Goal: Task Accomplishment & Management: Complete application form

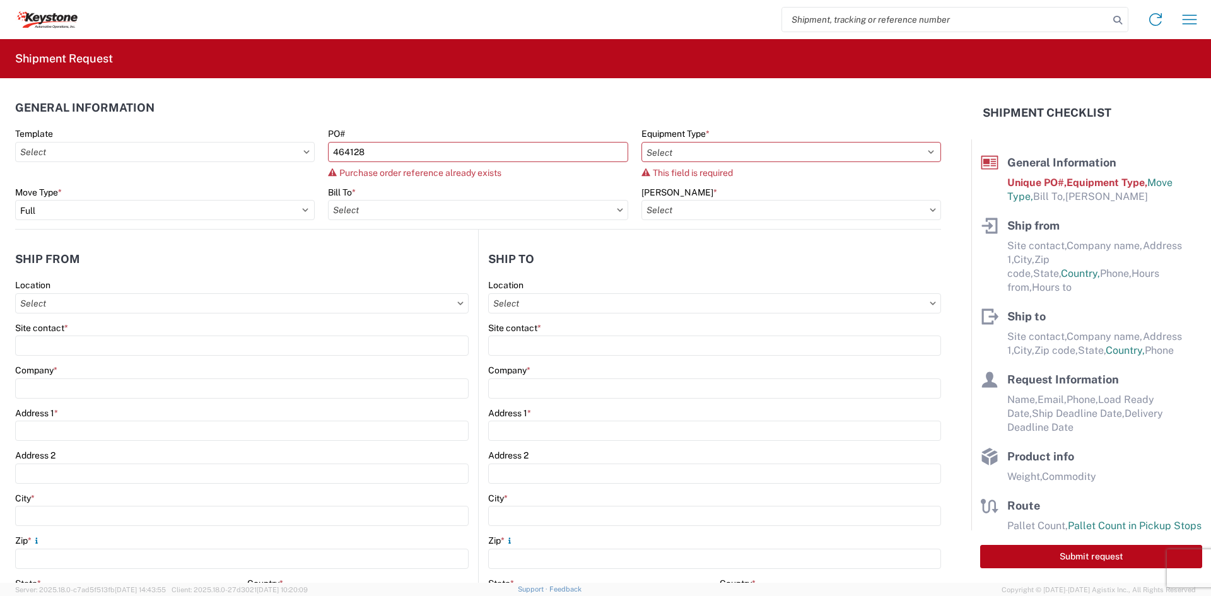
select select "FULL"
select select "US"
select select "LBS"
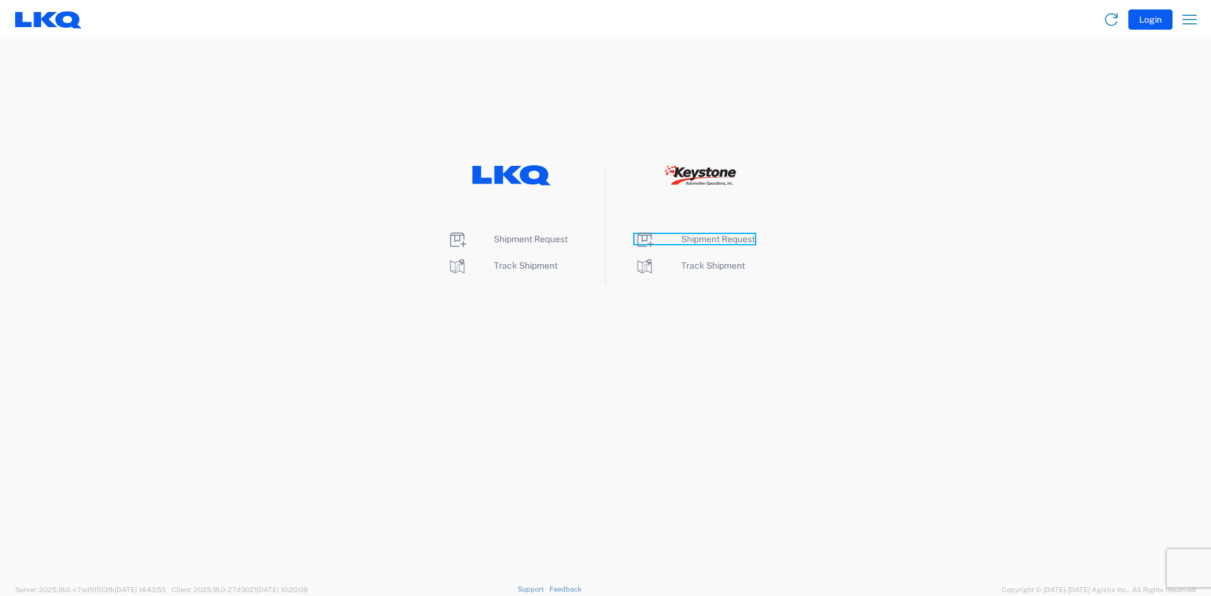
click at [714, 240] on span "Shipment Request" at bounding box center [718, 239] width 74 height 10
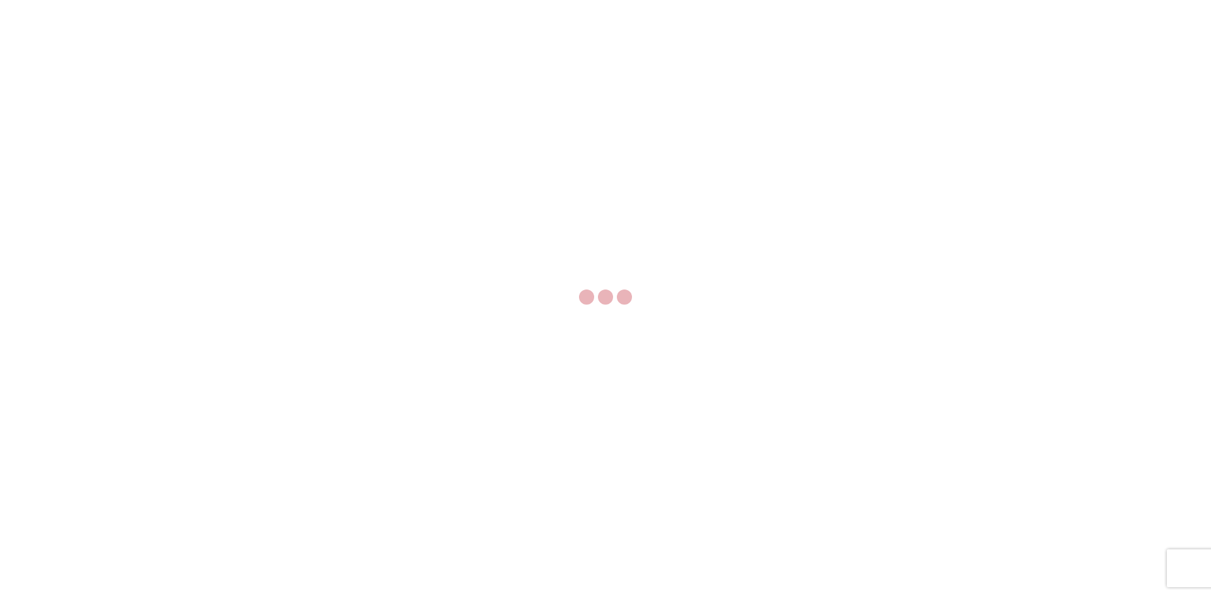
select select "FULL"
select select "LBS"
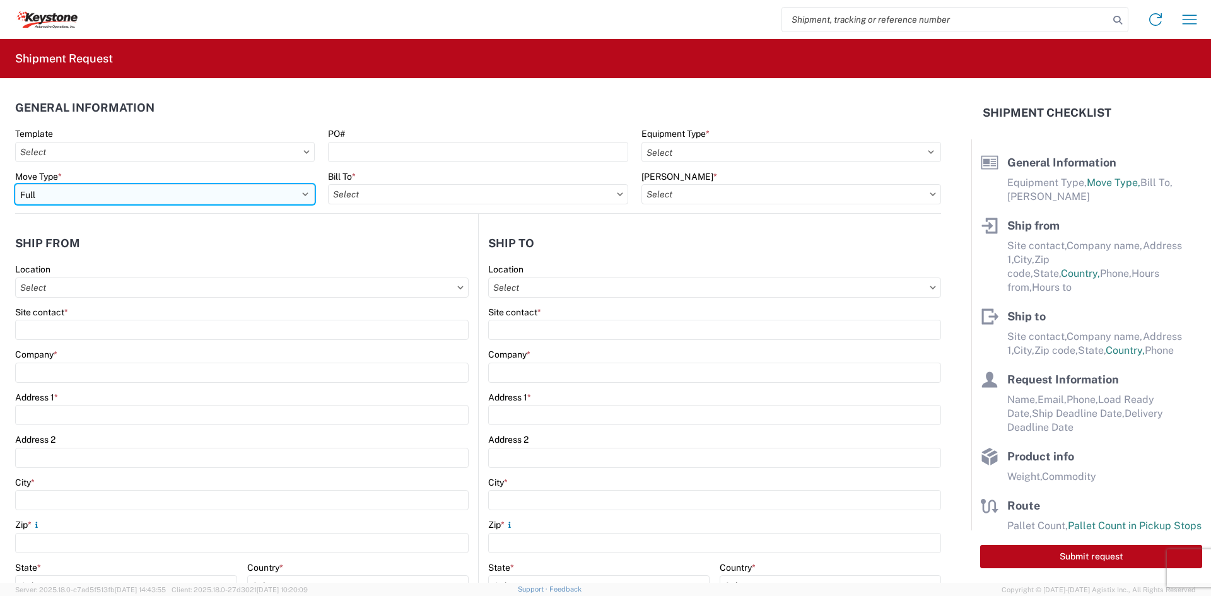
drag, startPoint x: 159, startPoint y: 193, endPoint x: 160, endPoint y: 204, distance: 10.8
click at [159, 193] on select "Select Full Partial TL" at bounding box center [165, 194] width 300 height 20
select select "PARTIAL_TL"
click at [15, 184] on select "Select Full Partial TL" at bounding box center [165, 194] width 300 height 20
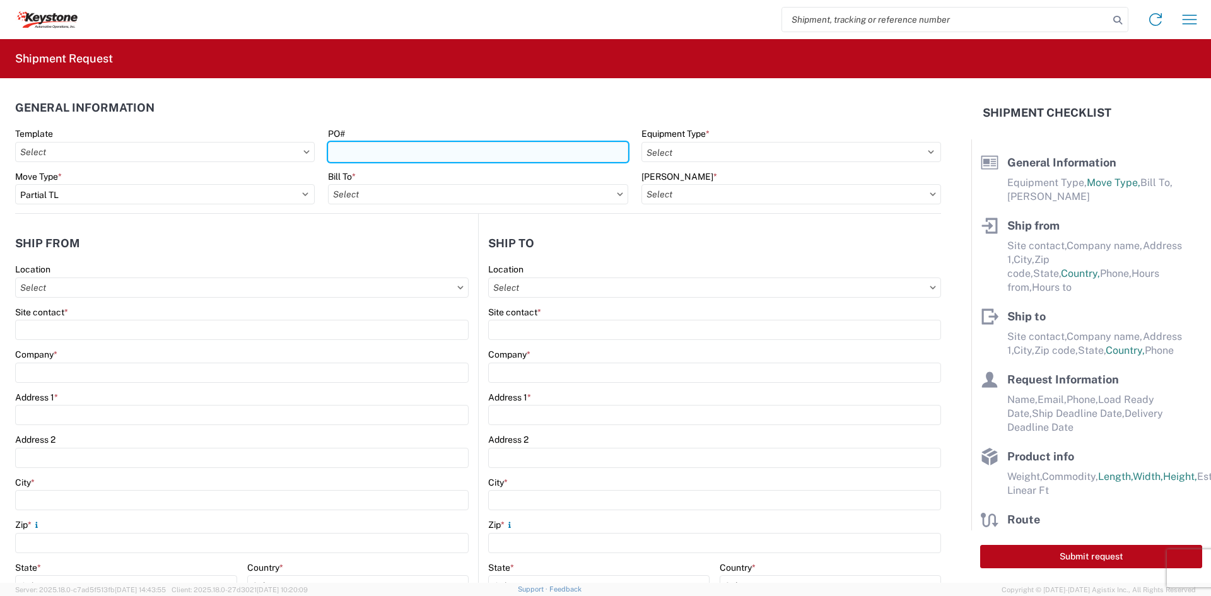
click at [489, 156] on input "PO#" at bounding box center [478, 152] width 300 height 20
paste input "464128"
type input "464128-1"
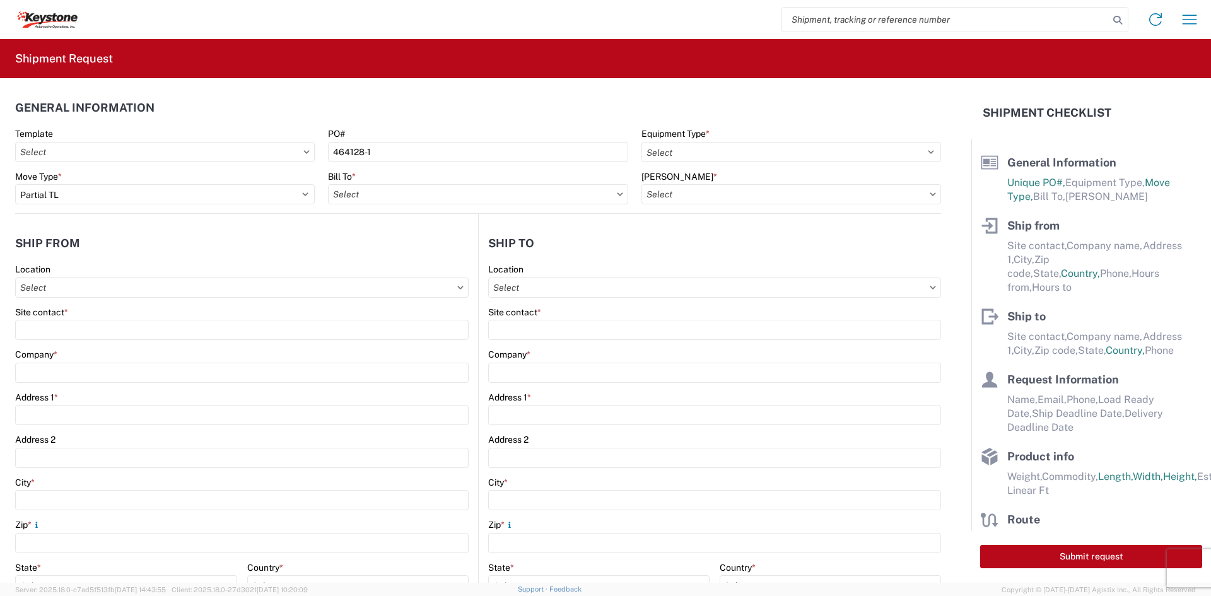
click at [472, 204] on agx-form-control-wrapper-v2 "Bill To *" at bounding box center [478, 192] width 313 height 43
click at [470, 199] on input "Bill To *" at bounding box center [478, 194] width 300 height 20
type input "8401"
click at [448, 244] on div "8401 - [GEOGRAPHIC_DATA] - KAO Warehouse" at bounding box center [438, 250] width 221 height 20
type input "8401 - [GEOGRAPHIC_DATA] - KAO Warehouse"
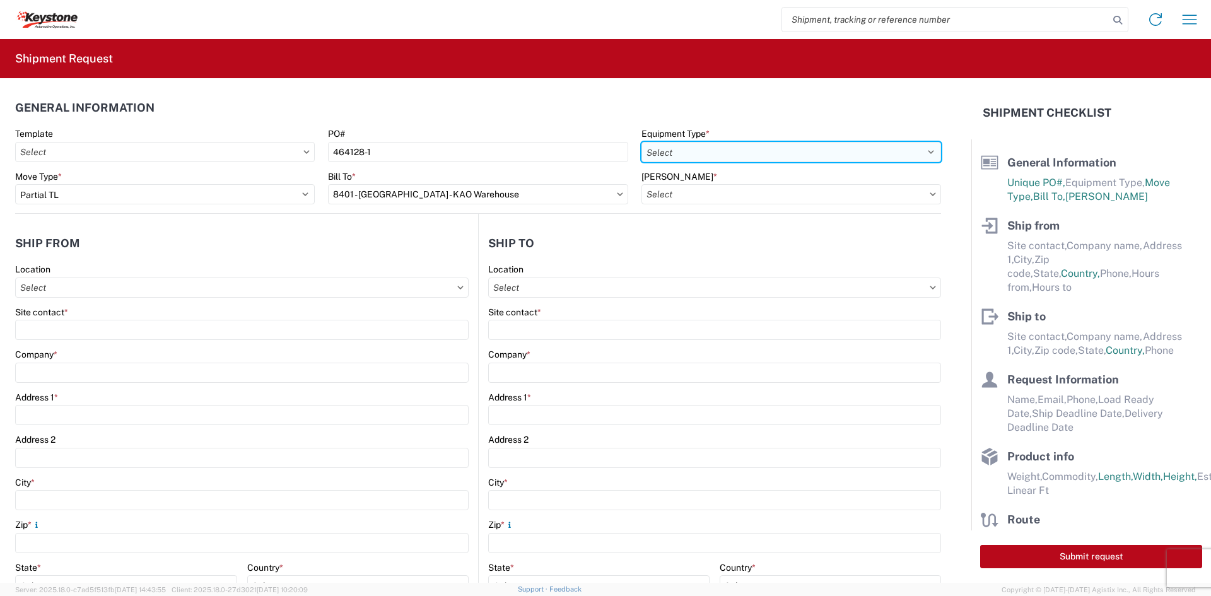
click at [759, 153] on select "Select 53’ Dry Van Flatbed Dropdeck (van) Lowboy (flatbed) Rail" at bounding box center [791, 152] width 300 height 20
select select "STDV"
click at [641, 142] on select "Select 53’ Dry Van Flatbed Dropdeck (van) Lowboy (flatbed) Rail" at bounding box center [791, 152] width 300 height 20
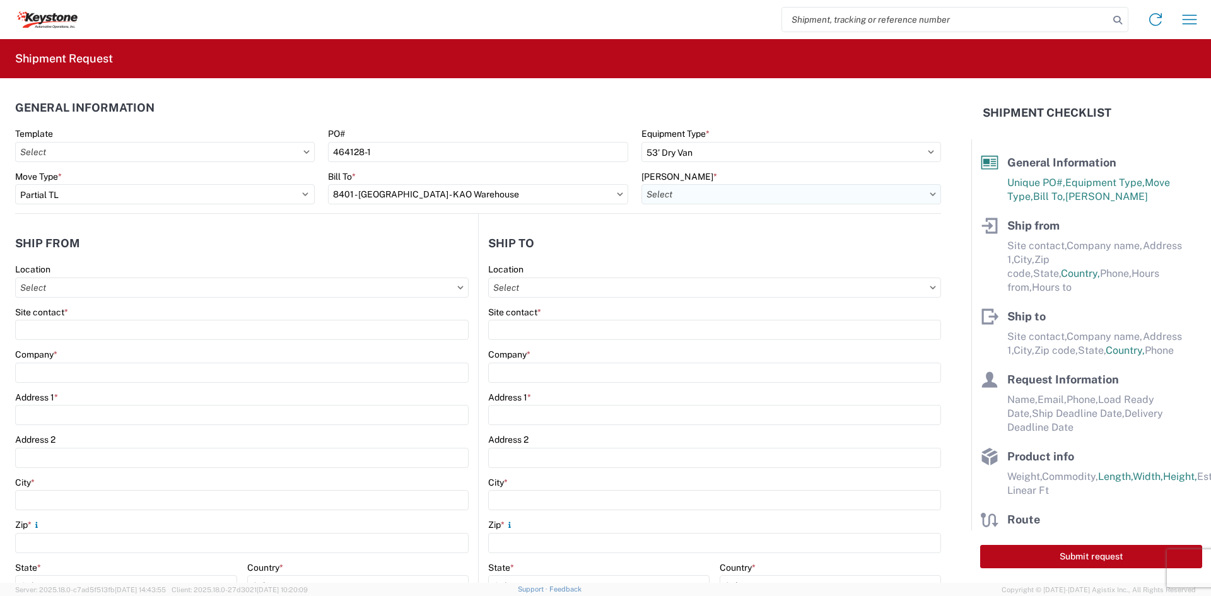
click at [711, 195] on input "[PERSON_NAME] *" at bounding box center [791, 194] width 300 height 20
type input "8401"
click at [723, 254] on div "8401-6300-66012-0000 - 8401 Transfers" at bounding box center [748, 250] width 221 height 20
type input "8401-6300-66012-0000 - 8401 Transfers, 8401-6300-66012-0000 - 8401 Transfers"
click at [245, 318] on div "Site contact *" at bounding box center [241, 324] width 453 height 34
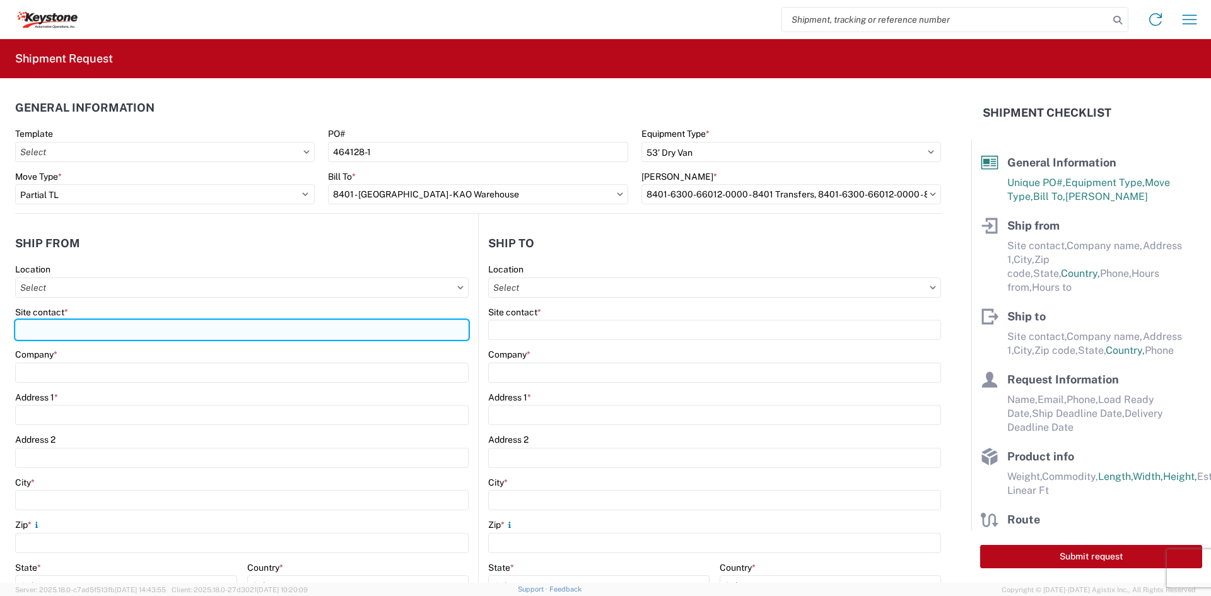
click at [233, 326] on input "Site contact *" at bounding box center [241, 330] width 453 height 20
type input "[PERSON_NAME]"
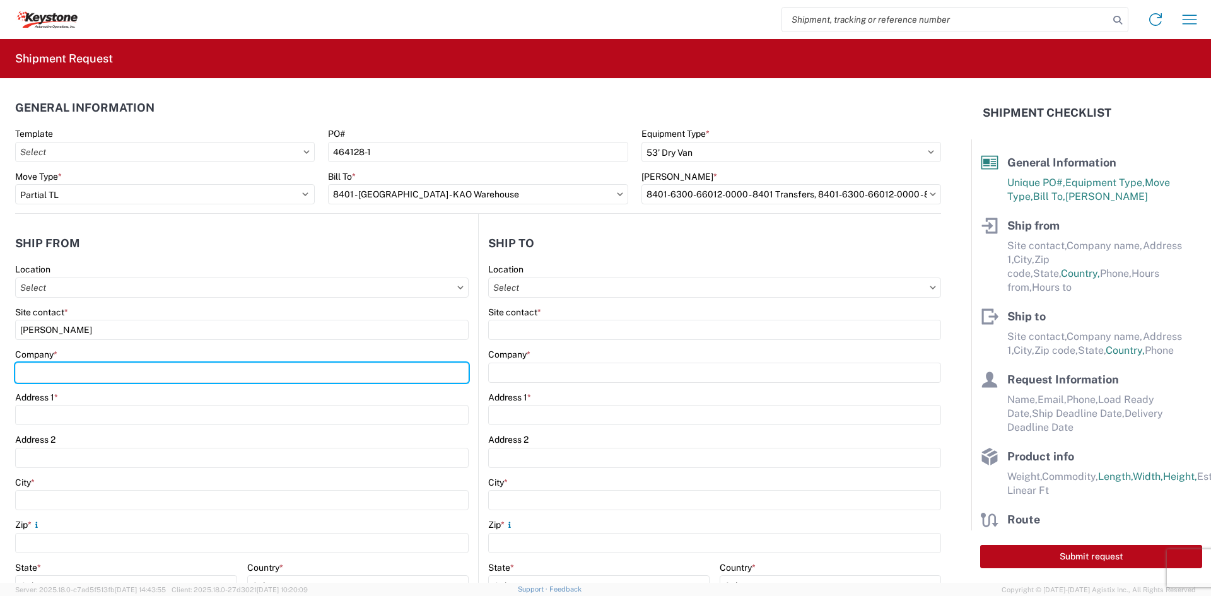
type input "Velarium Awnings"
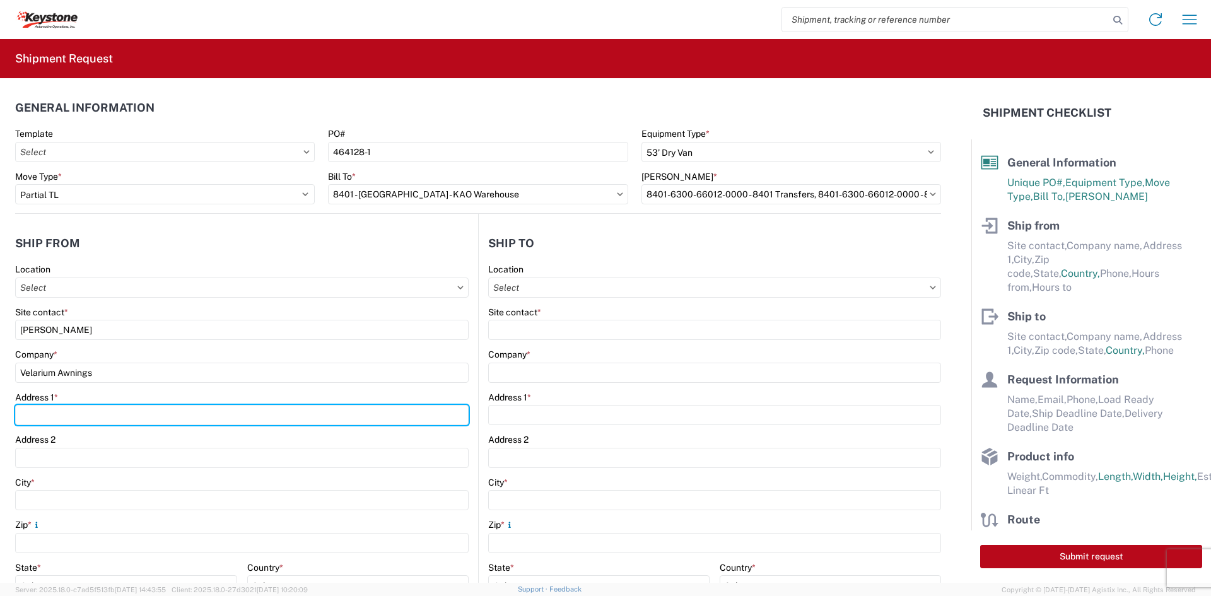
type input "[STREET_ADDRESS][PERSON_NAME]"
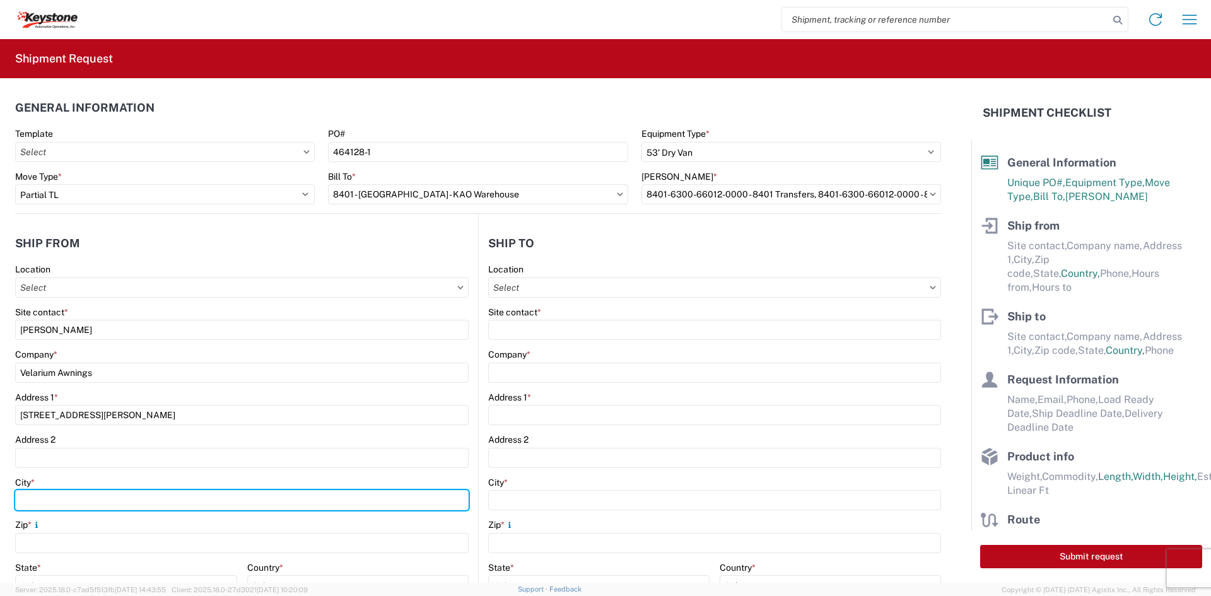
type input "Elkhart"
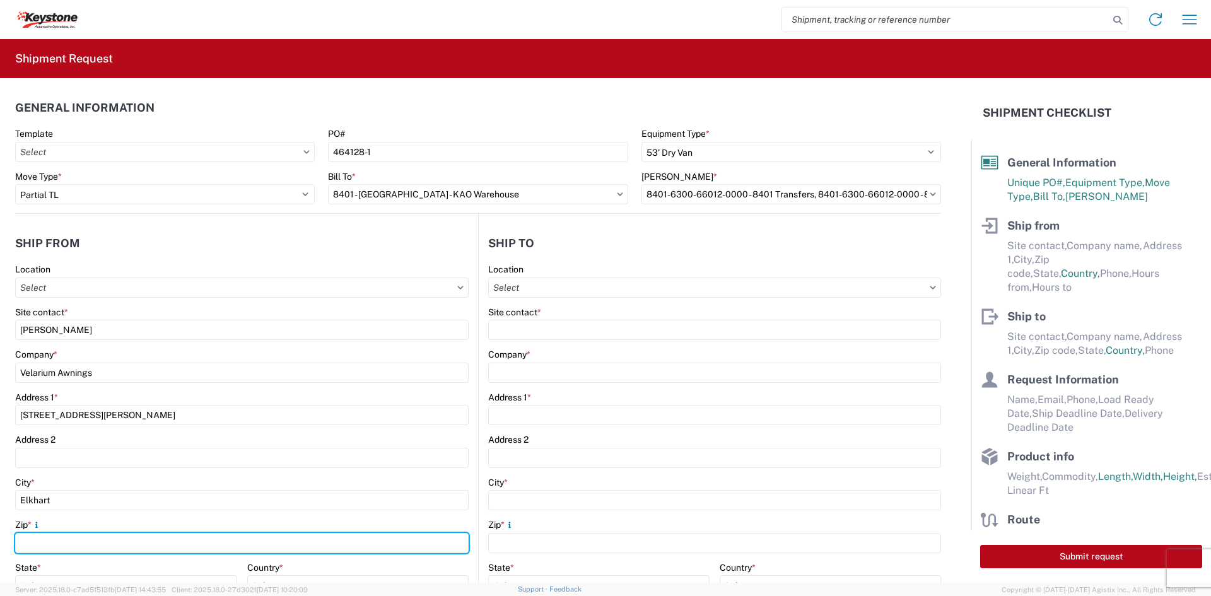
type input "46514"
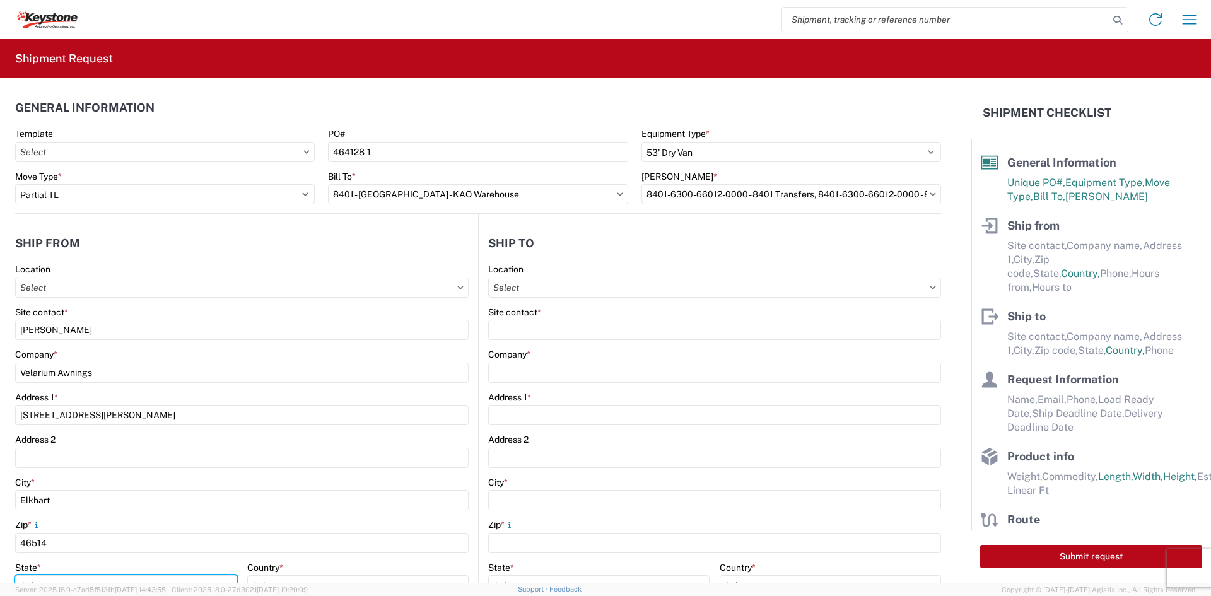
select select "IN"
type input "[EMAIL_ADDRESS][DOMAIN_NAME]"
type input "5745969410"
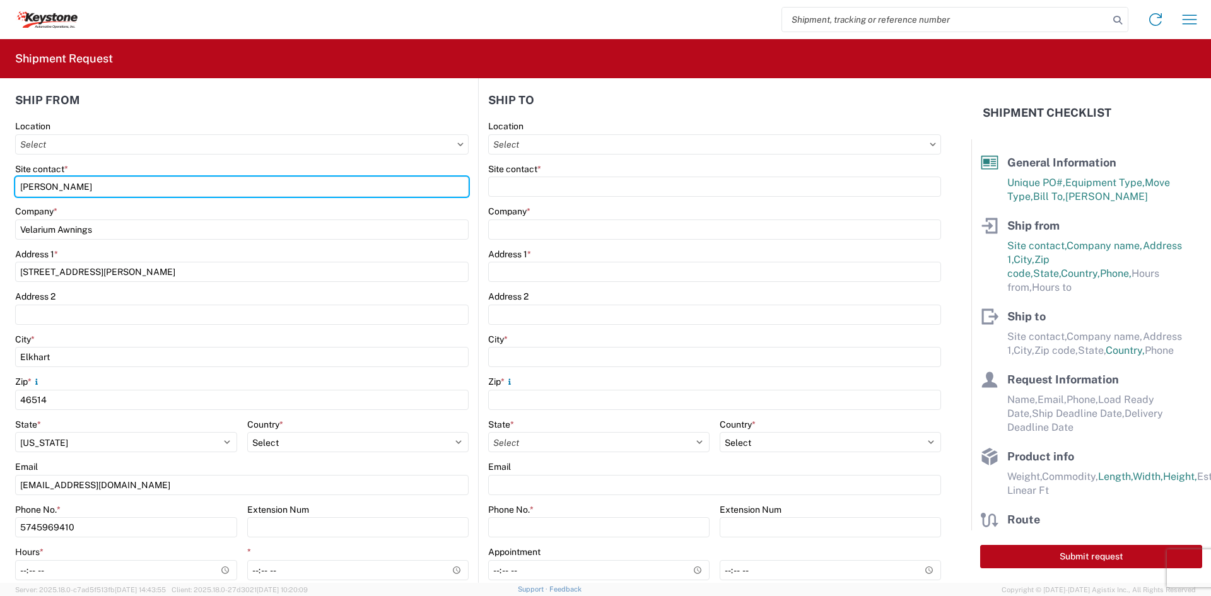
scroll to position [189, 0]
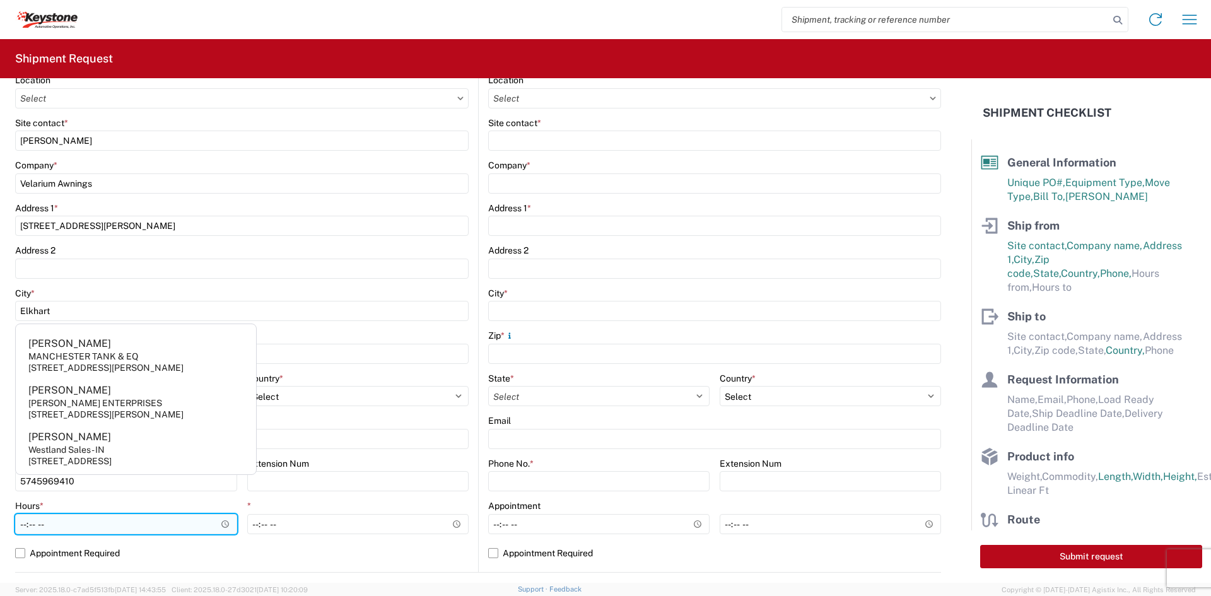
click at [24, 525] on input "Hours *" at bounding box center [126, 524] width 222 height 20
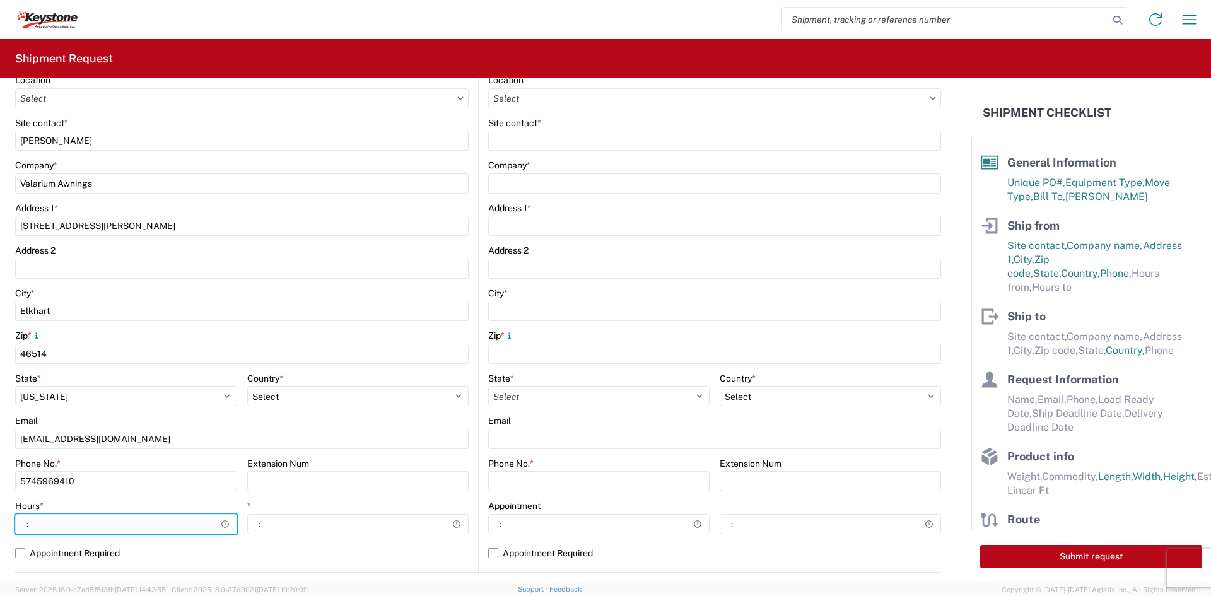
type input "05:00"
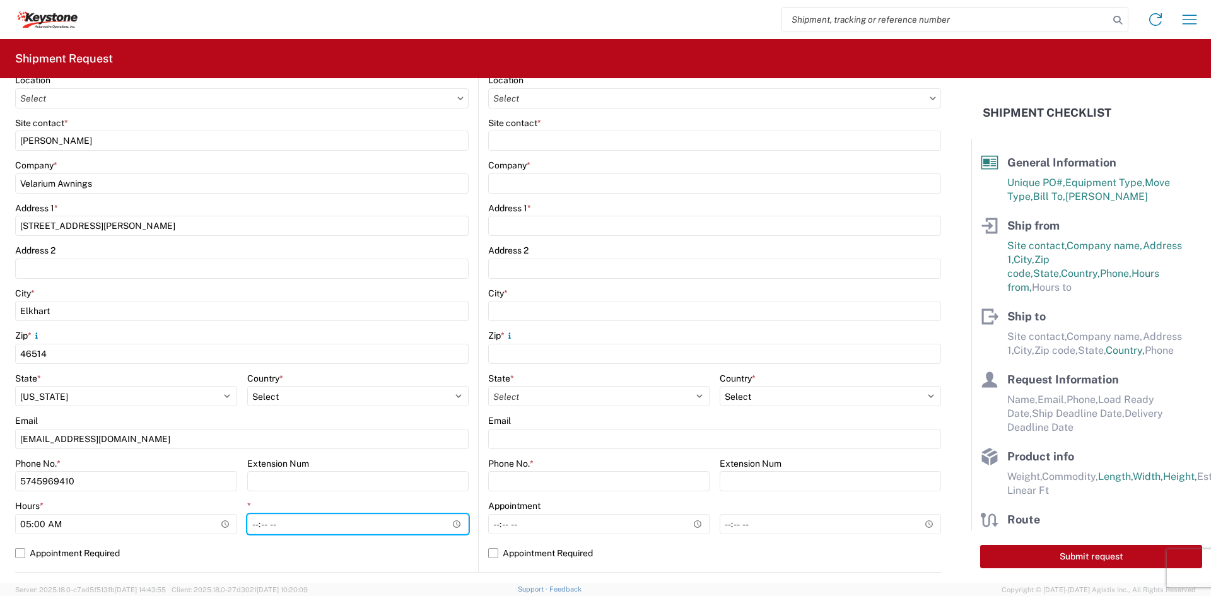
type input "14:00"
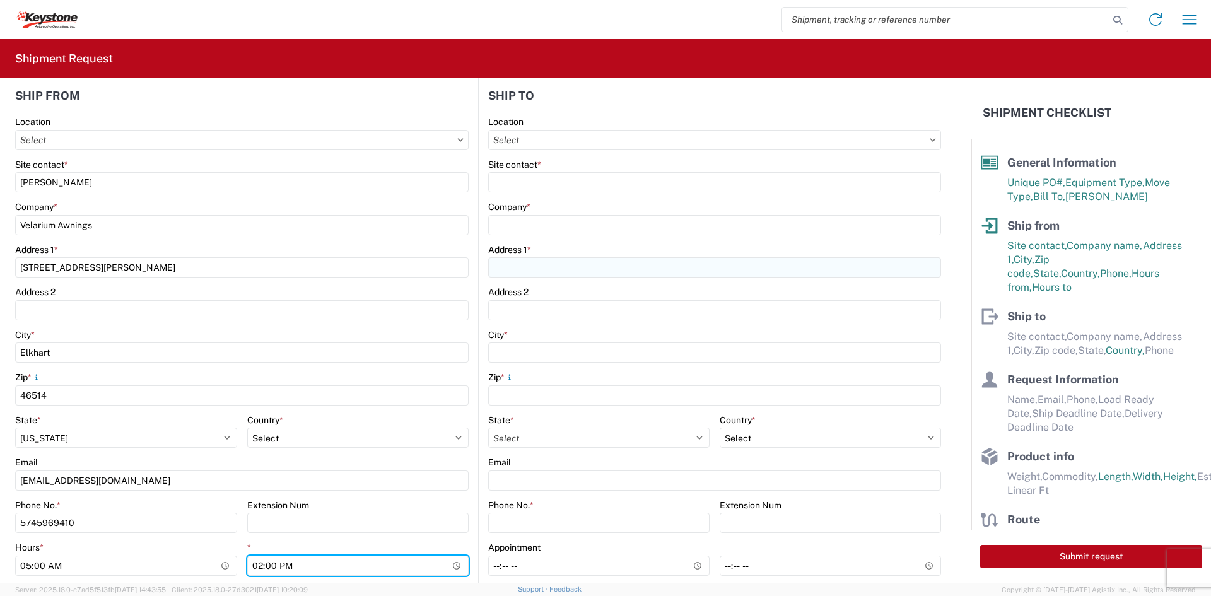
scroll to position [126, 0]
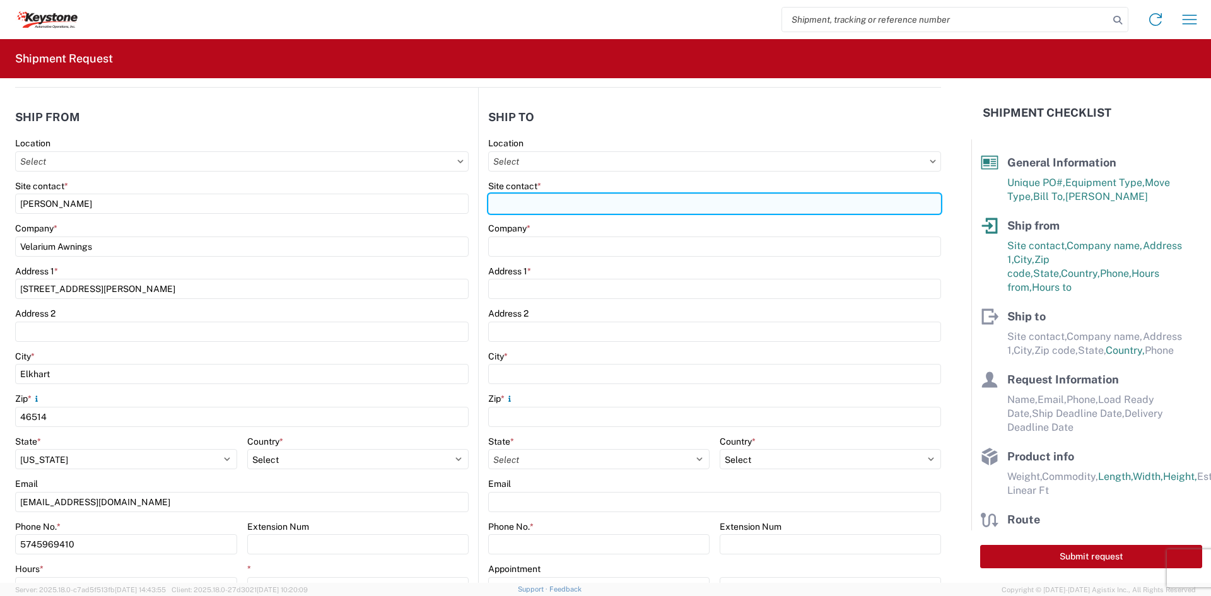
click at [589, 209] on input "Site contact *" at bounding box center [714, 204] width 453 height 20
type input "[PERSON_NAME]"
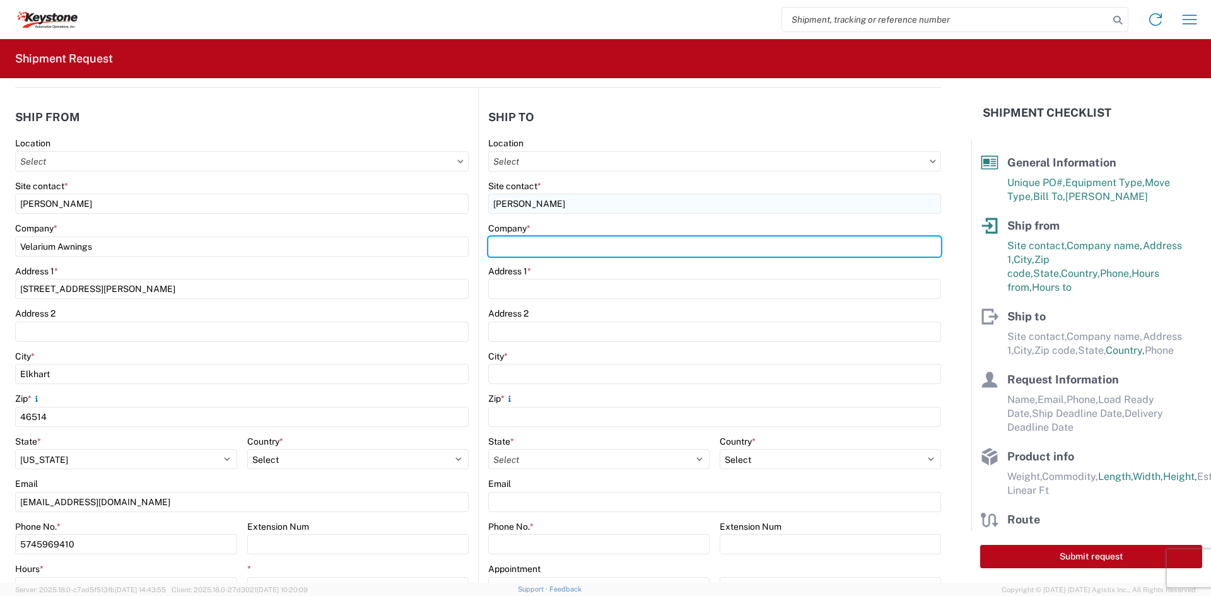
type input "Keystone Automotive Operations"
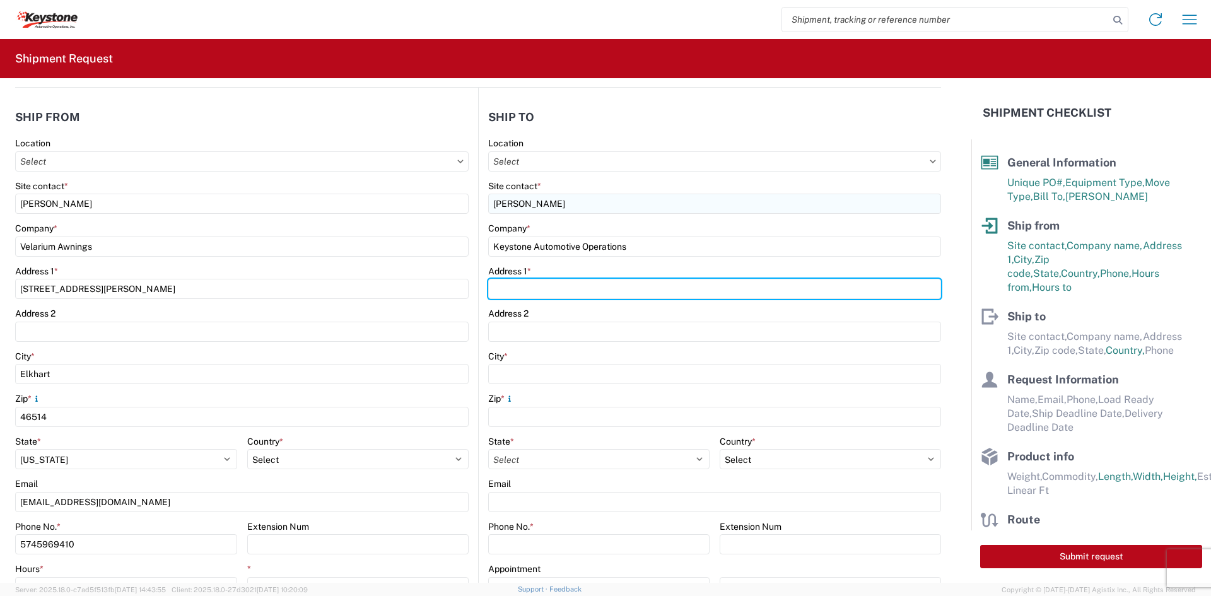
type input "[STREET_ADDRESS][PERSON_NAME]"
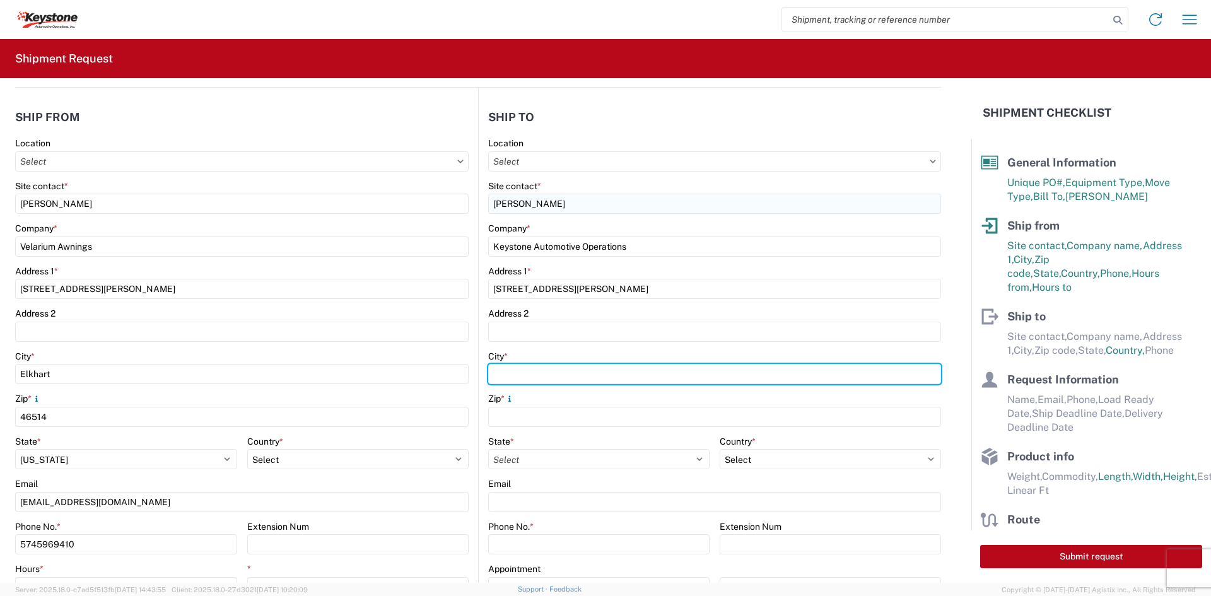
type input "[GEOGRAPHIC_DATA]"
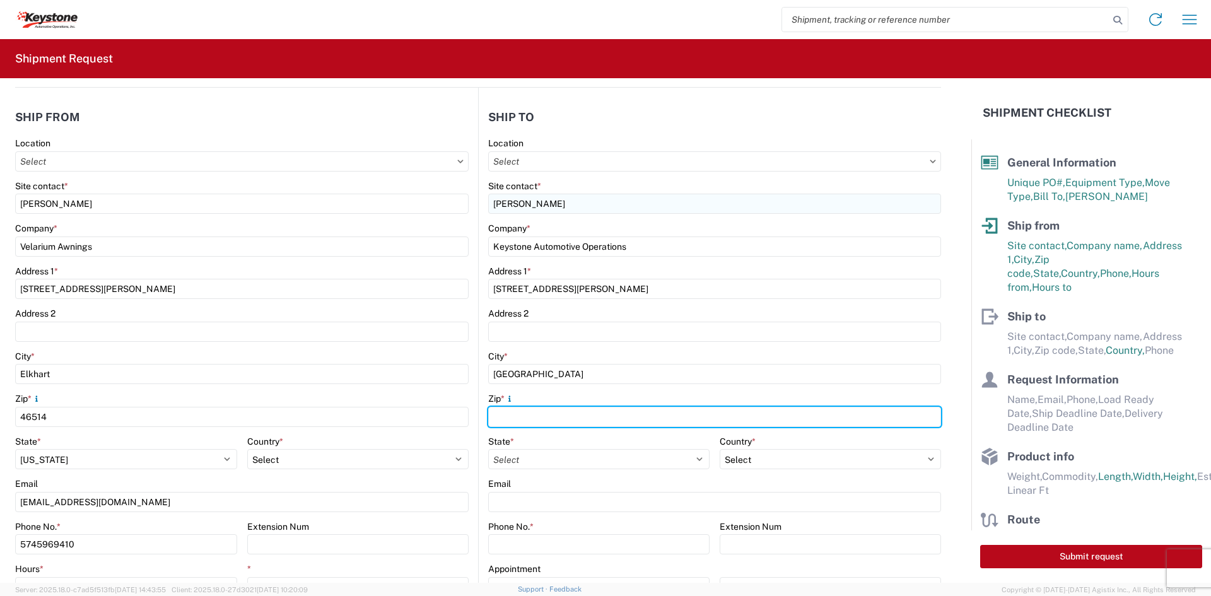
type input "18643"
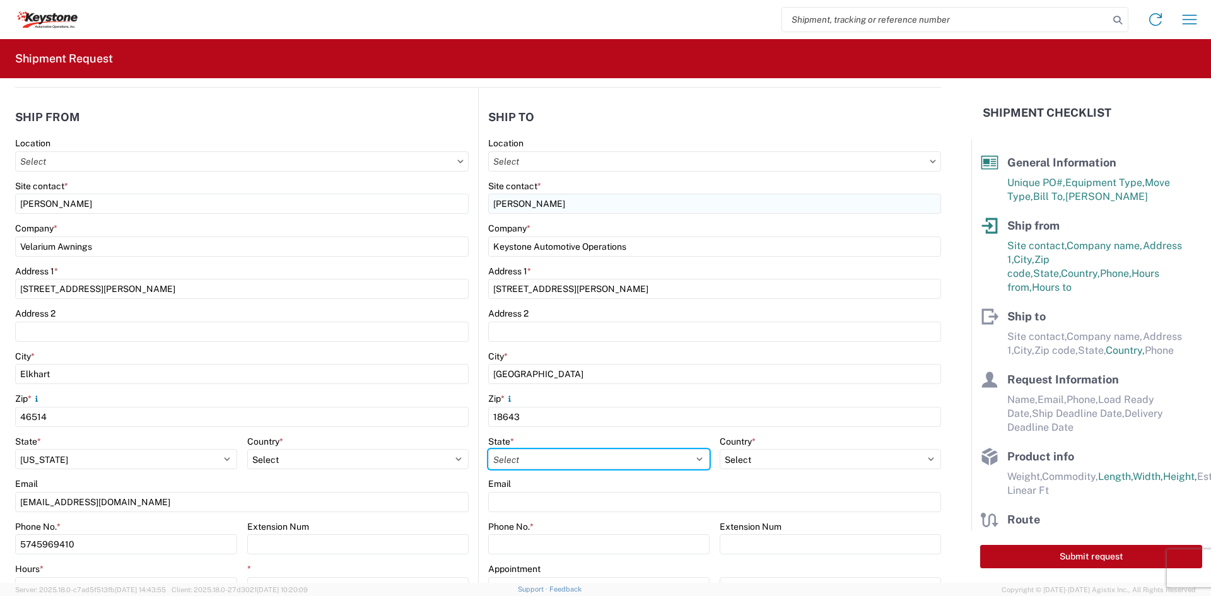
select select "PA"
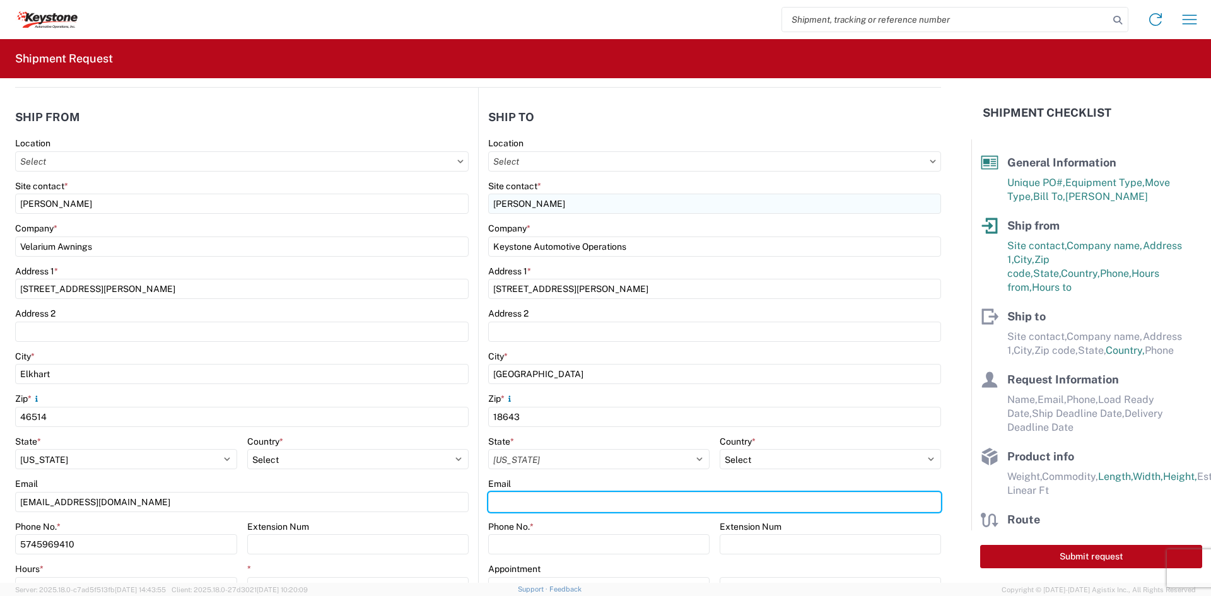
type input "[EMAIL_ADDRESS][DOMAIN_NAME]"
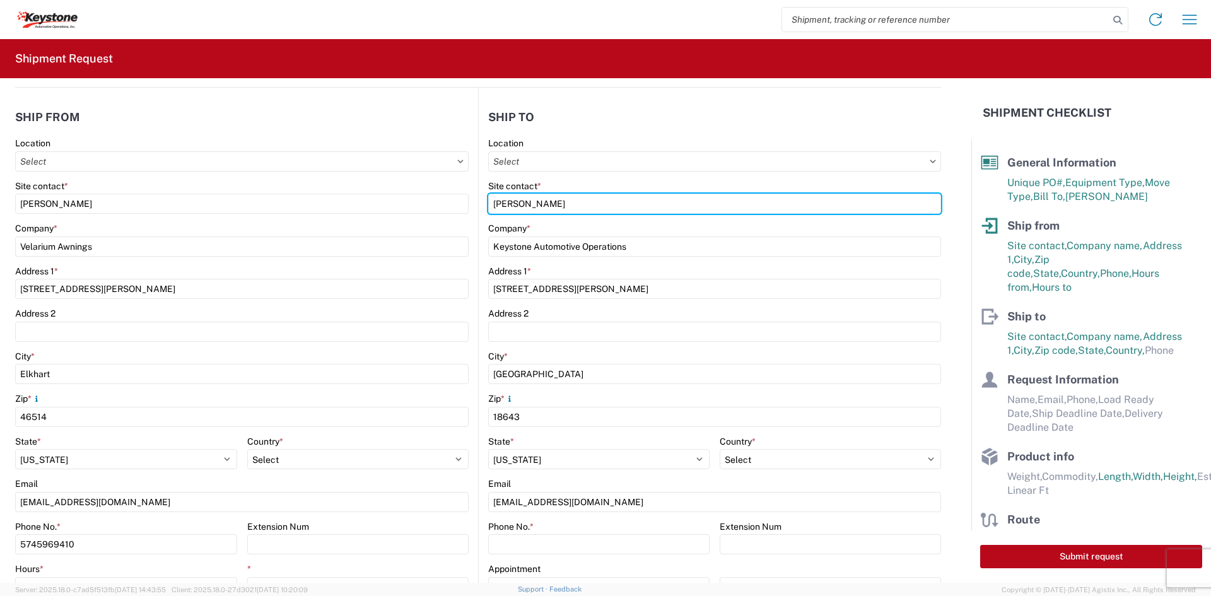
scroll to position [252, 0]
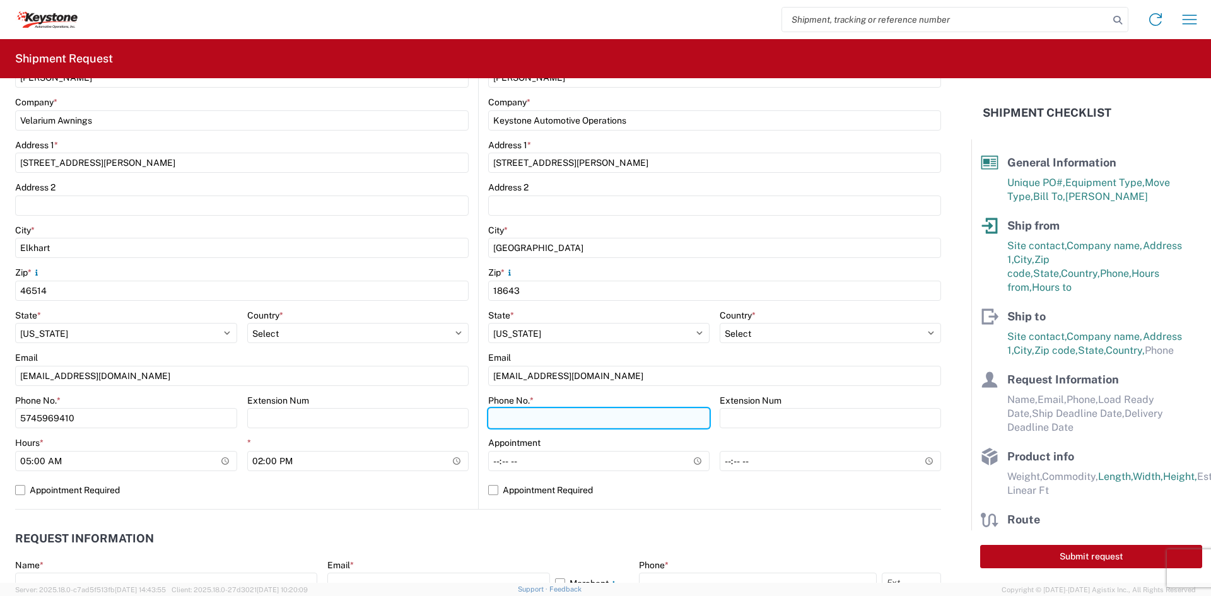
click at [584, 420] on input "Phone No. *" at bounding box center [598, 418] width 221 height 20
type input "5706554514"
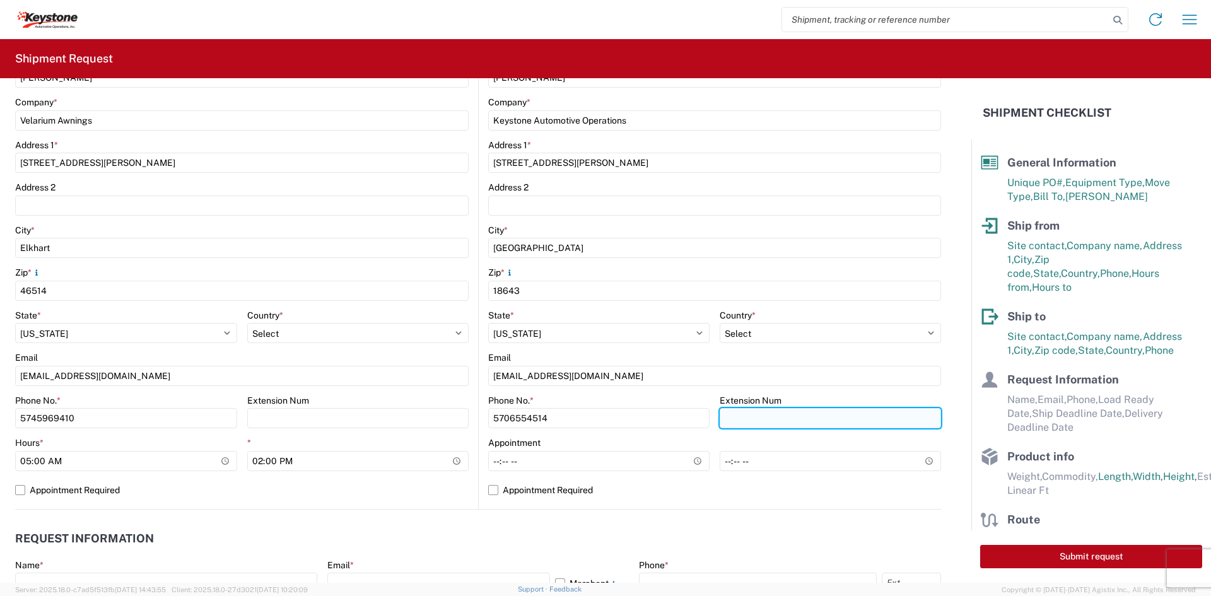
click at [745, 426] on input "Extension Num" at bounding box center [830, 418] width 221 height 20
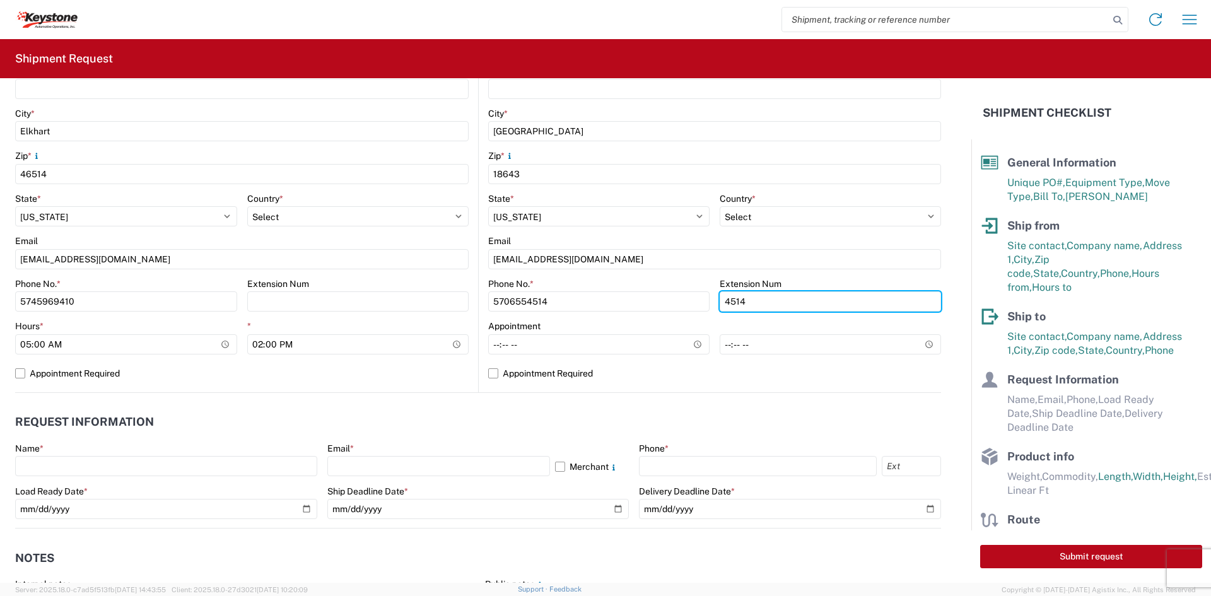
scroll to position [378, 0]
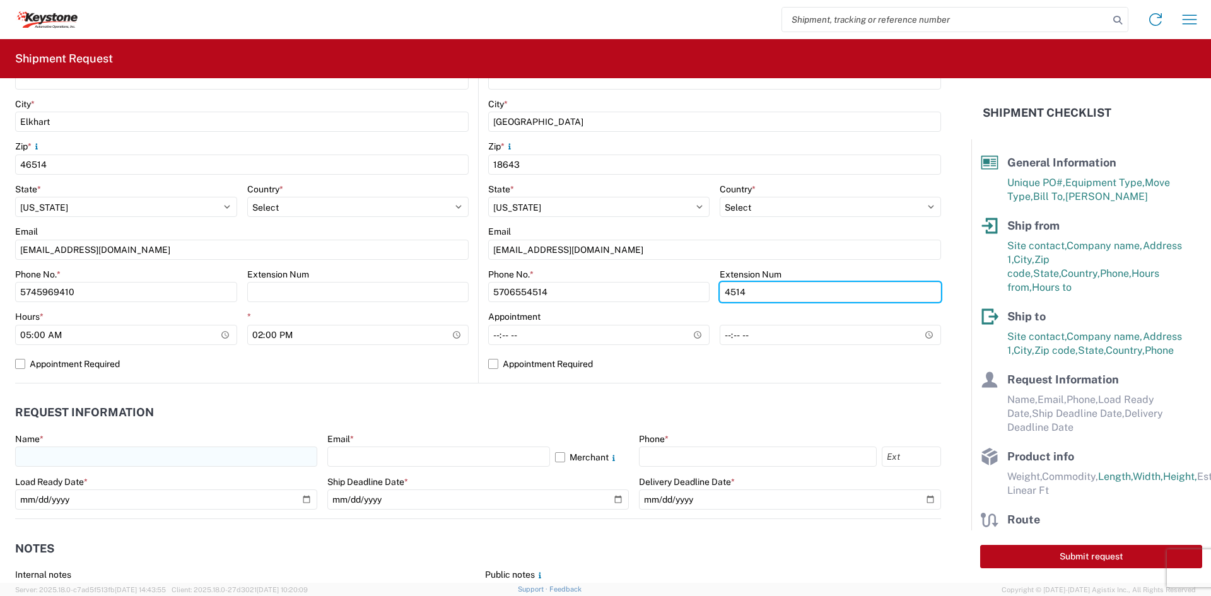
type input "4514"
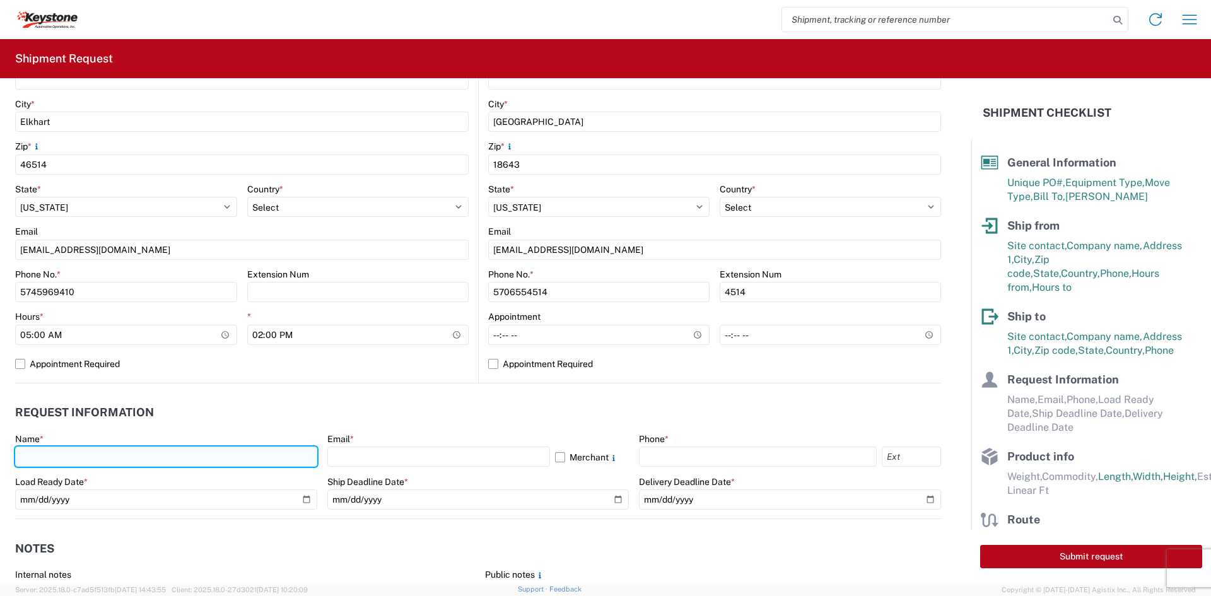
click at [218, 448] on input "text" at bounding box center [166, 457] width 302 height 20
type input "[PERSON_NAME]"
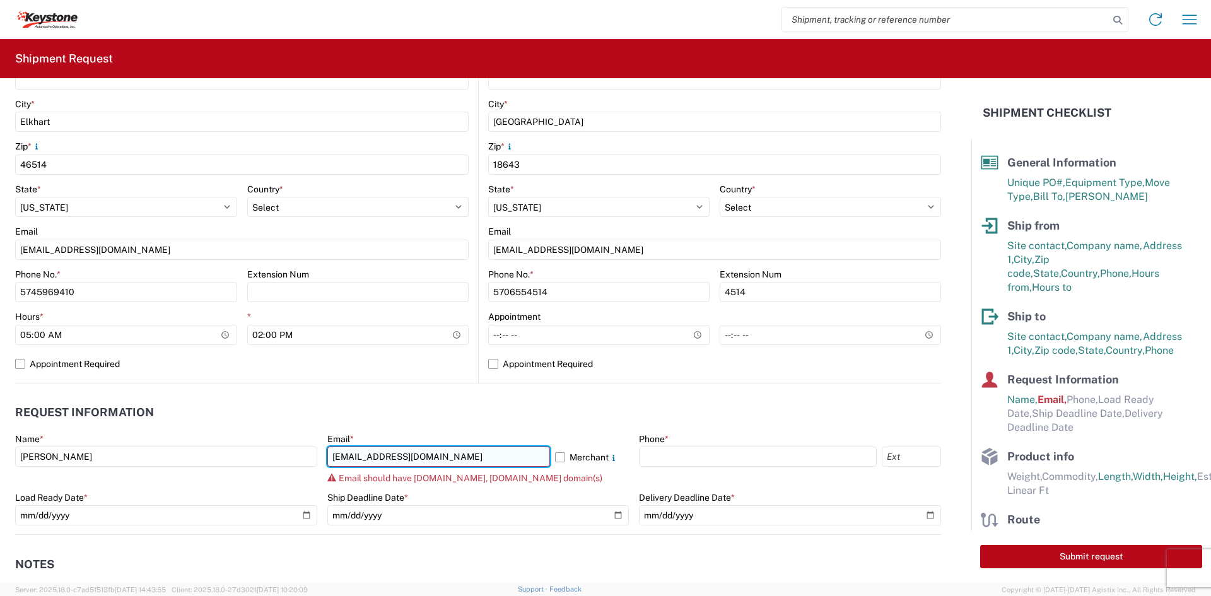
drag, startPoint x: 476, startPoint y: 459, endPoint x: 392, endPoint y: 464, distance: 84.0
click at [392, 464] on input "[EMAIL_ADDRESS][DOMAIN_NAME]" at bounding box center [438, 457] width 223 height 20
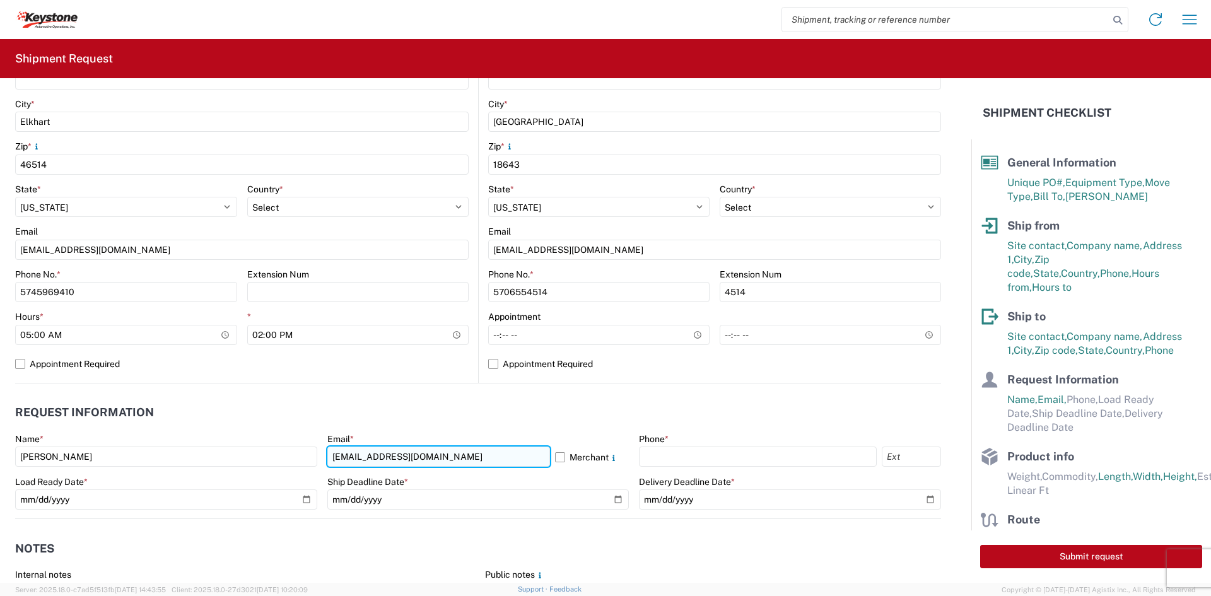
type input "[EMAIL_ADDRESS][DOMAIN_NAME]"
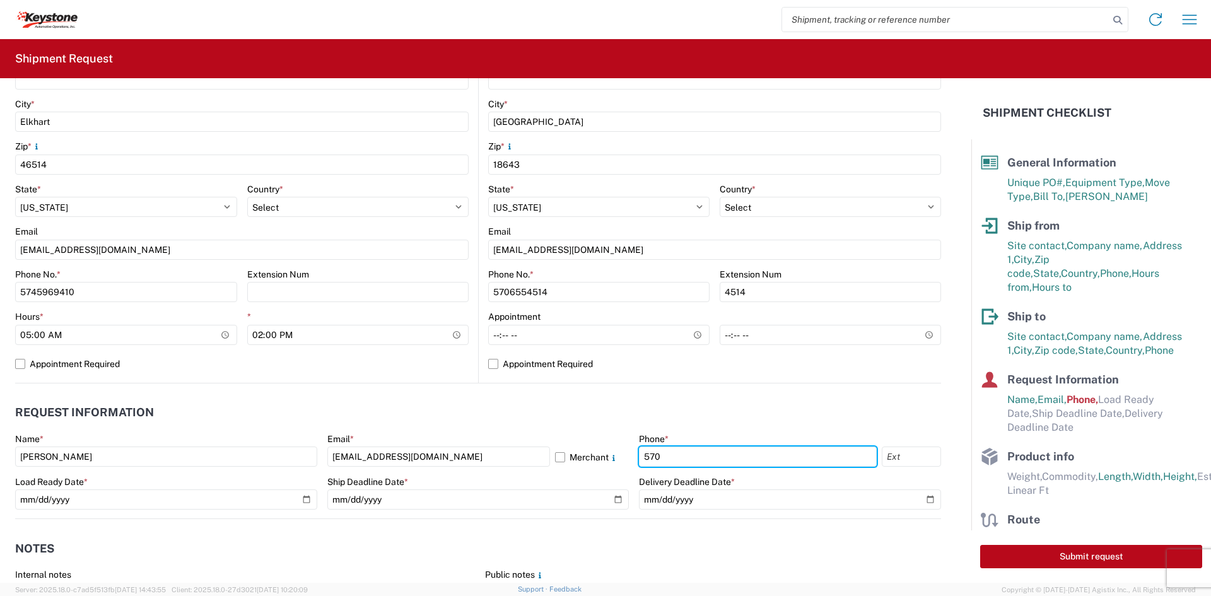
type input "5706554514"
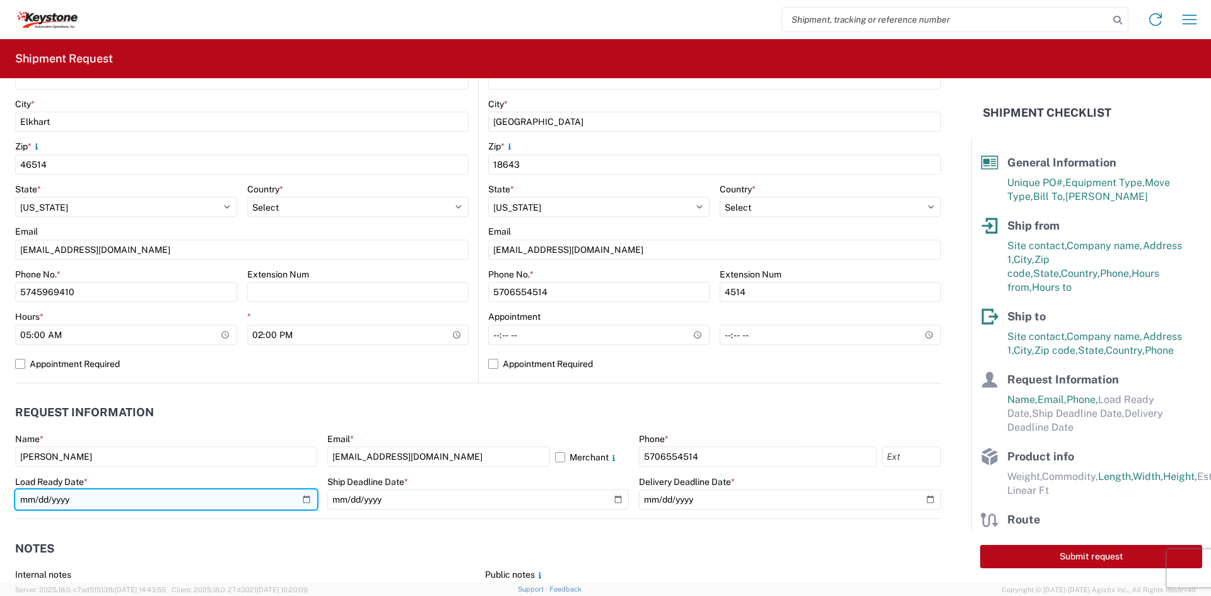
click at [299, 495] on input "date" at bounding box center [166, 499] width 302 height 20
type input "[DATE]"
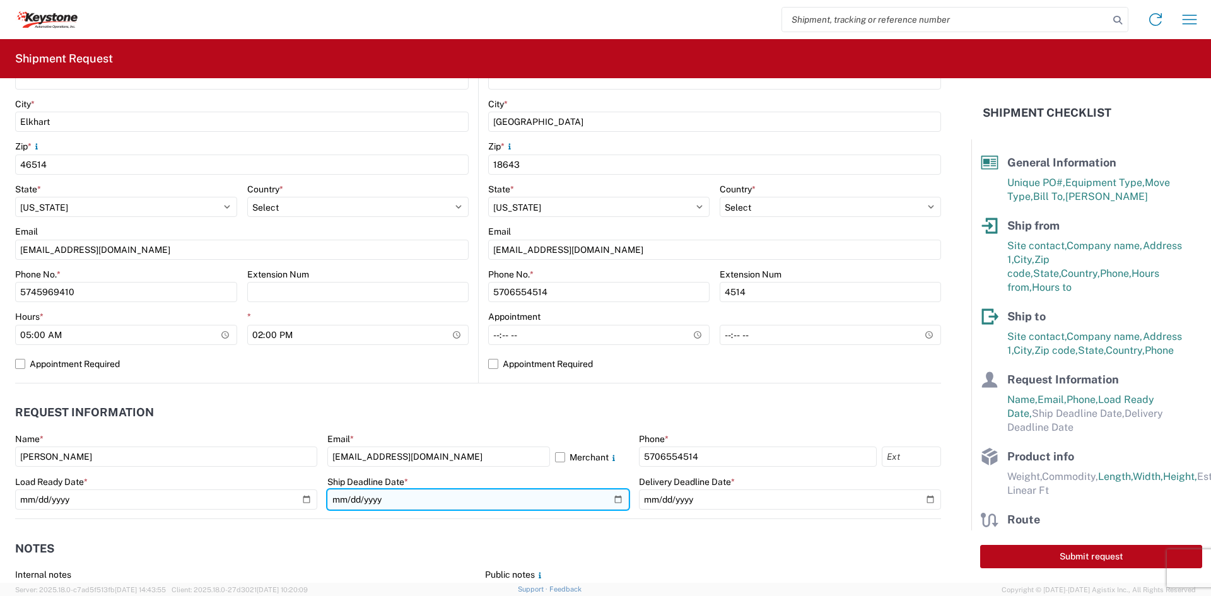
click at [611, 495] on input "date" at bounding box center [478, 499] width 302 height 20
type input "[DATE]"
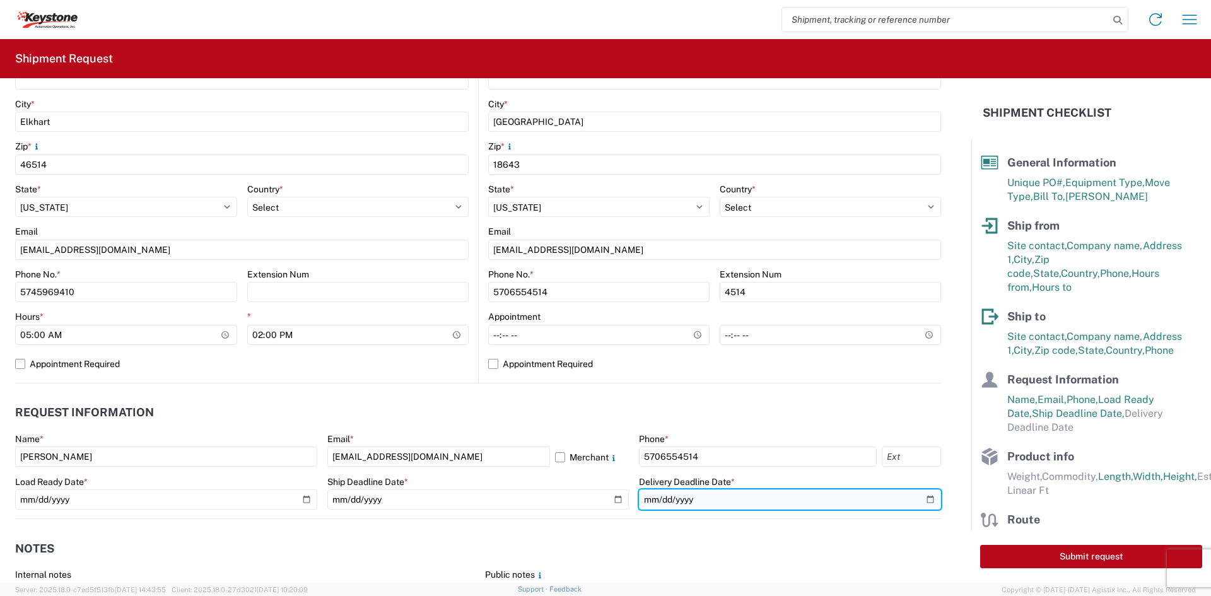
click at [923, 497] on input "date" at bounding box center [790, 499] width 302 height 20
type input "[DATE]"
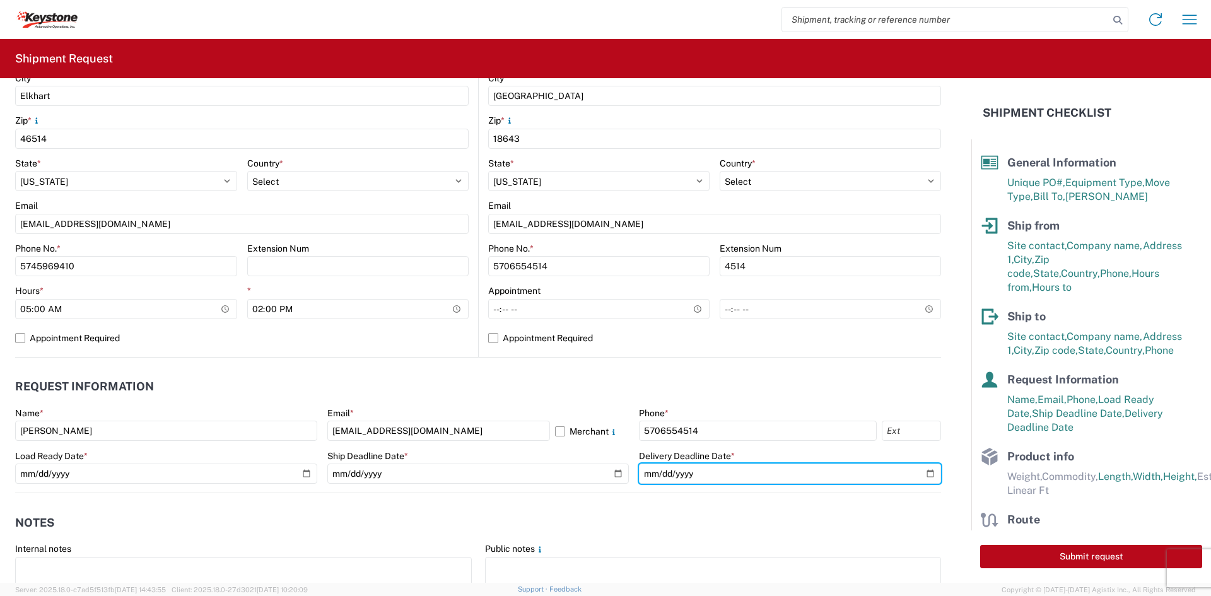
scroll to position [505, 0]
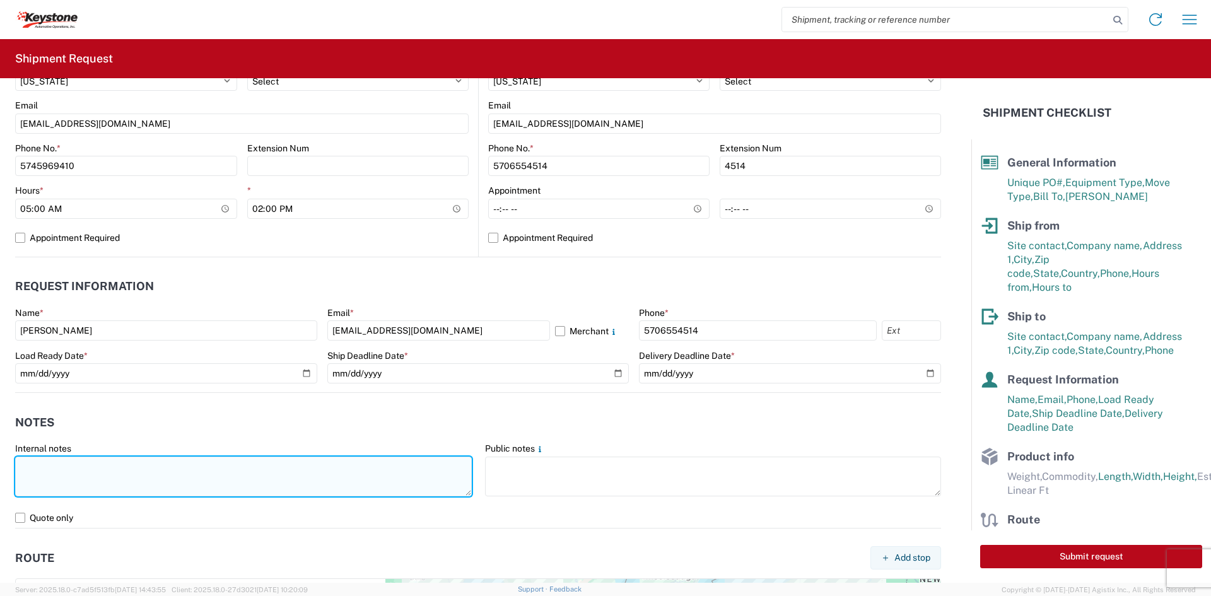
click at [219, 462] on textarea at bounding box center [243, 477] width 457 height 40
drag, startPoint x: 73, startPoint y: 488, endPoint x: -25, endPoint y: 454, distance: 102.9
click at [0, 454] on html "Home Shipment request Shipment tracking Shipment Request General Information Te…" at bounding box center [605, 298] width 1211 height 596
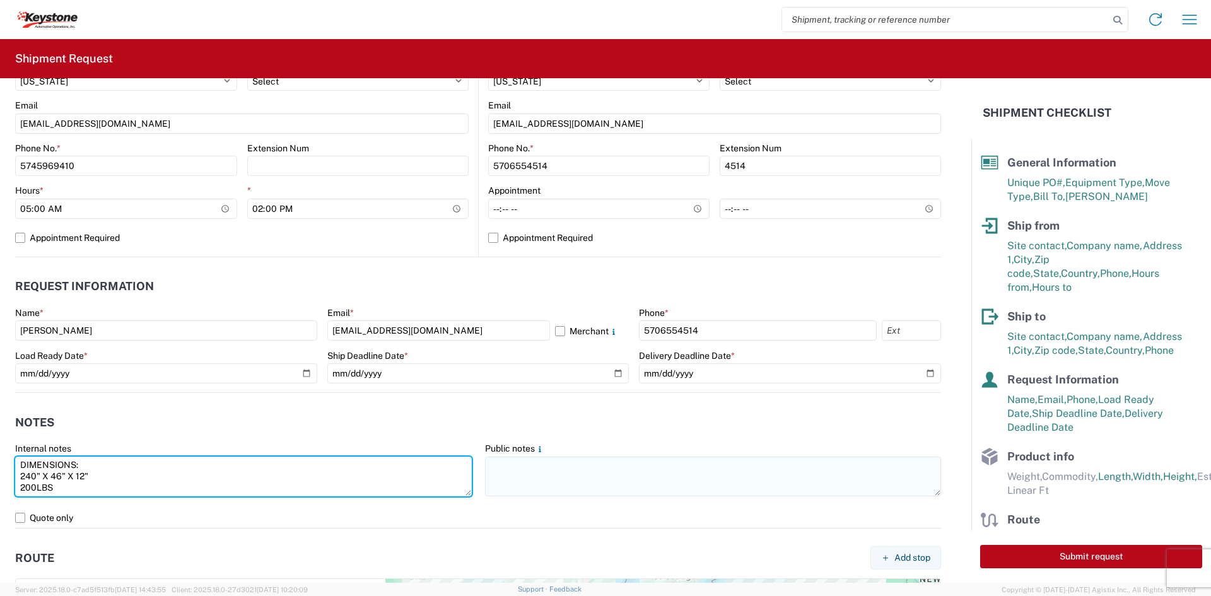
type textarea "DIMENSIONS: 240" X 46" X 12" 200LBS"
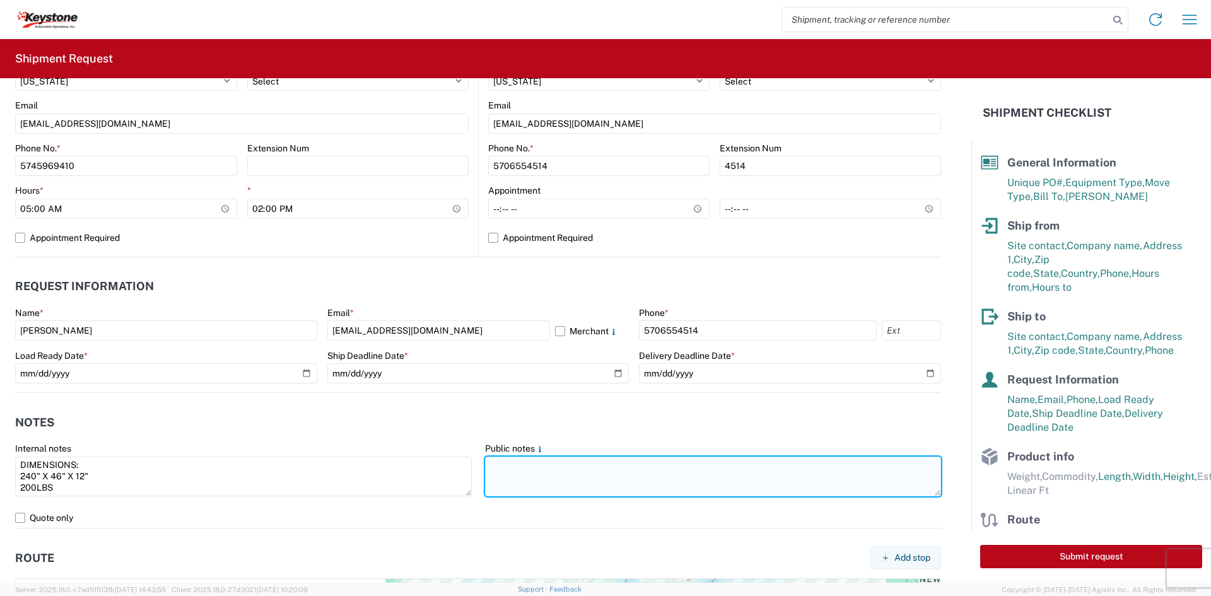
click at [698, 488] on textarea at bounding box center [713, 477] width 457 height 40
paste textarea "DIMENSIONS: 240" X 46" X 12" 200LBS"
type textarea "DIMENSIONS: 240" X 46" X 12" 200LBS"
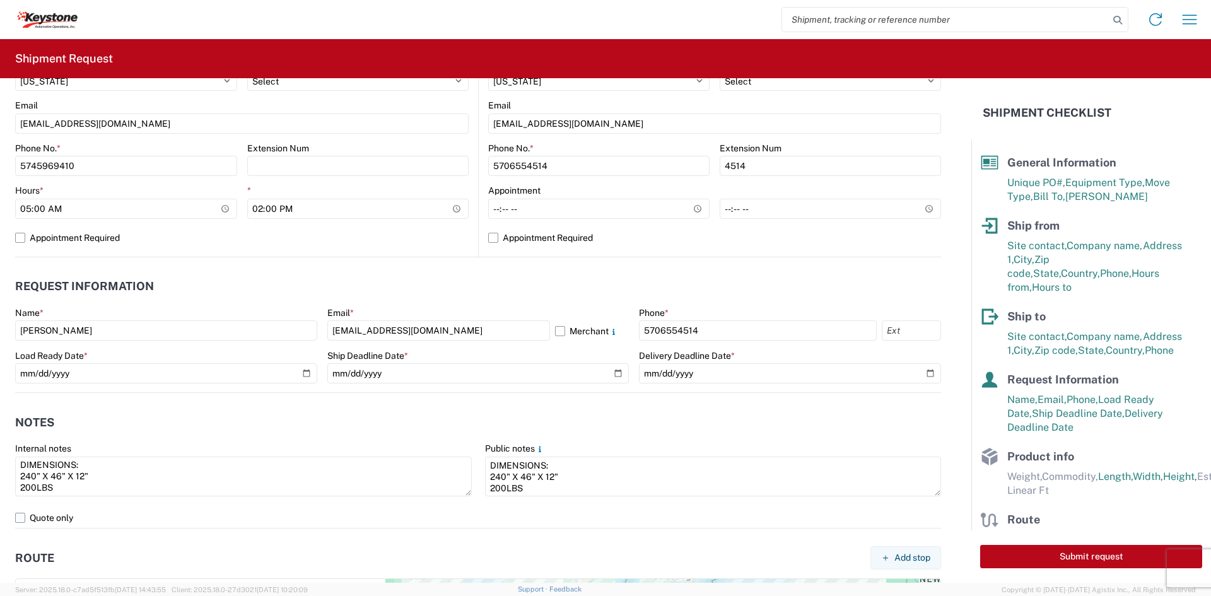
click at [607, 515] on label "Quote only" at bounding box center [478, 518] width 926 height 20
click at [0, 0] on input "Quote only" at bounding box center [0, 0] width 0 height 0
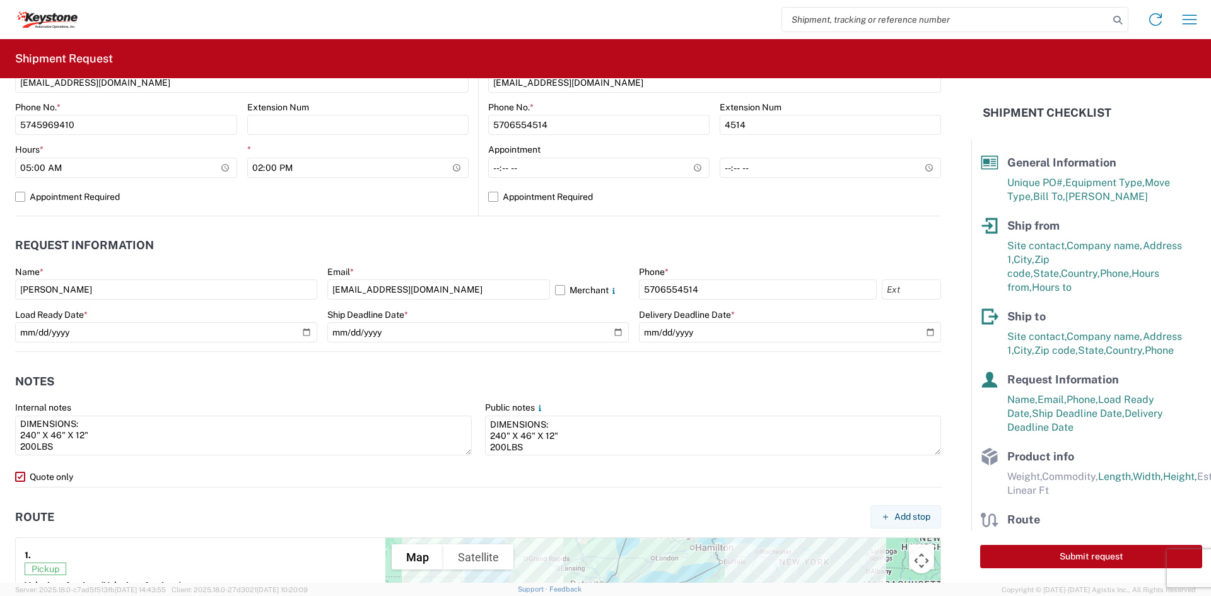
scroll to position [568, 0]
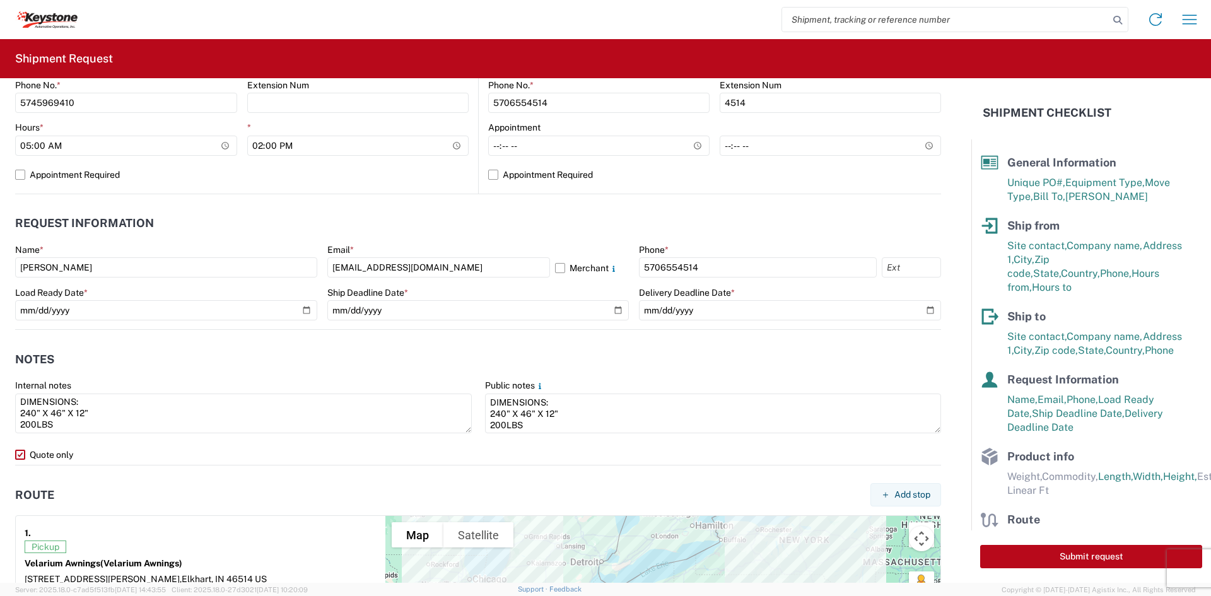
click at [54, 455] on label "Quote only" at bounding box center [478, 455] width 926 height 20
click at [0, 0] on input "Quote only" at bounding box center [0, 0] width 0 height 0
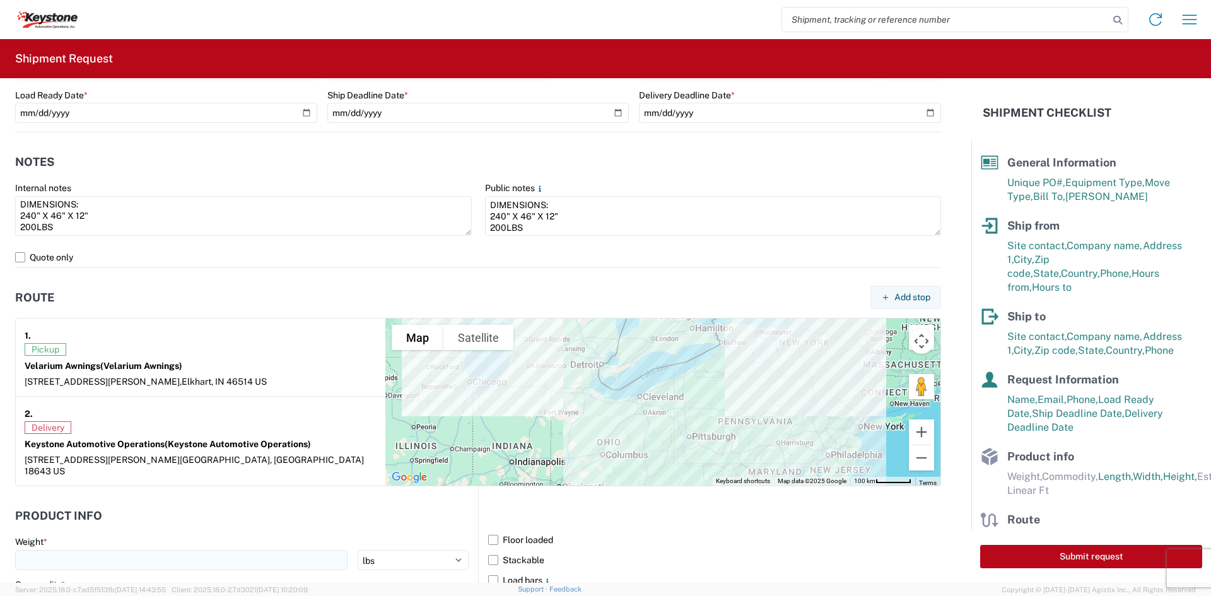
scroll to position [820, 0]
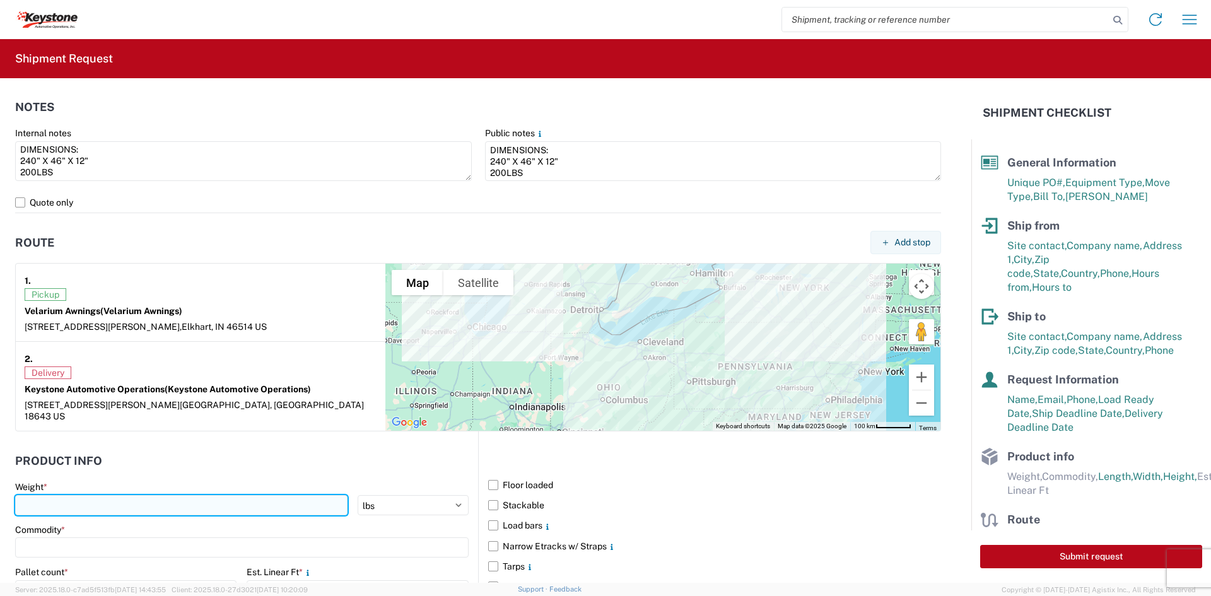
click at [159, 495] on input "number" at bounding box center [181, 505] width 332 height 20
type input "200"
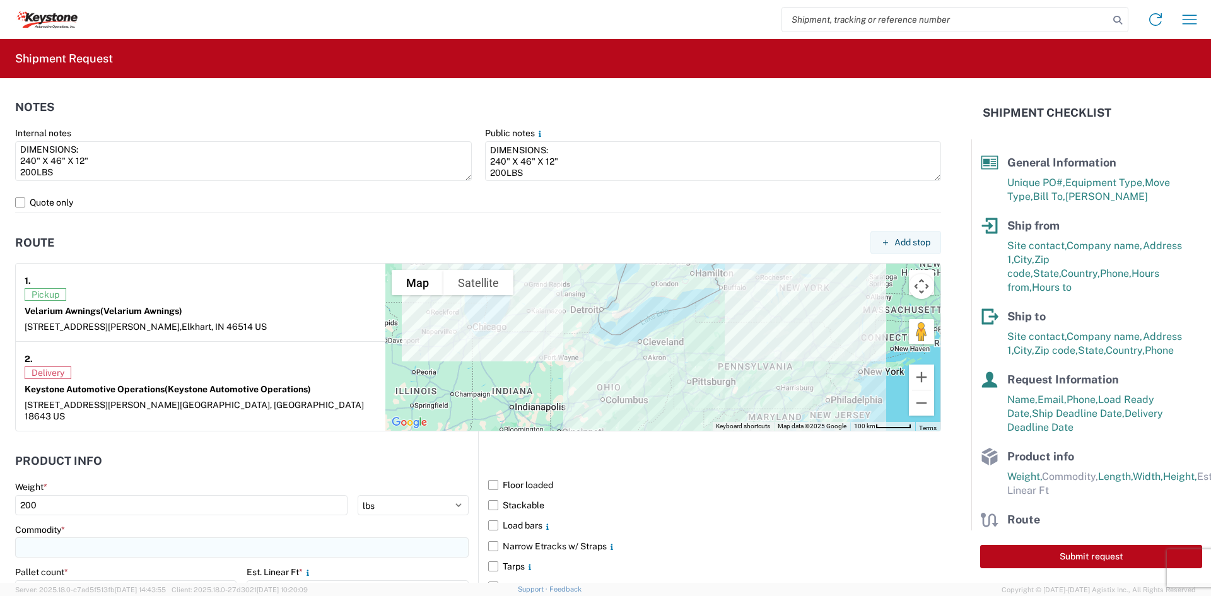
click at [165, 537] on input at bounding box center [241, 547] width 453 height 20
type input "AWNINGS"
click at [141, 517] on div "Add new "AWNINGS"..." at bounding box center [128, 512] width 221 height 25
type input "AWNINGS"
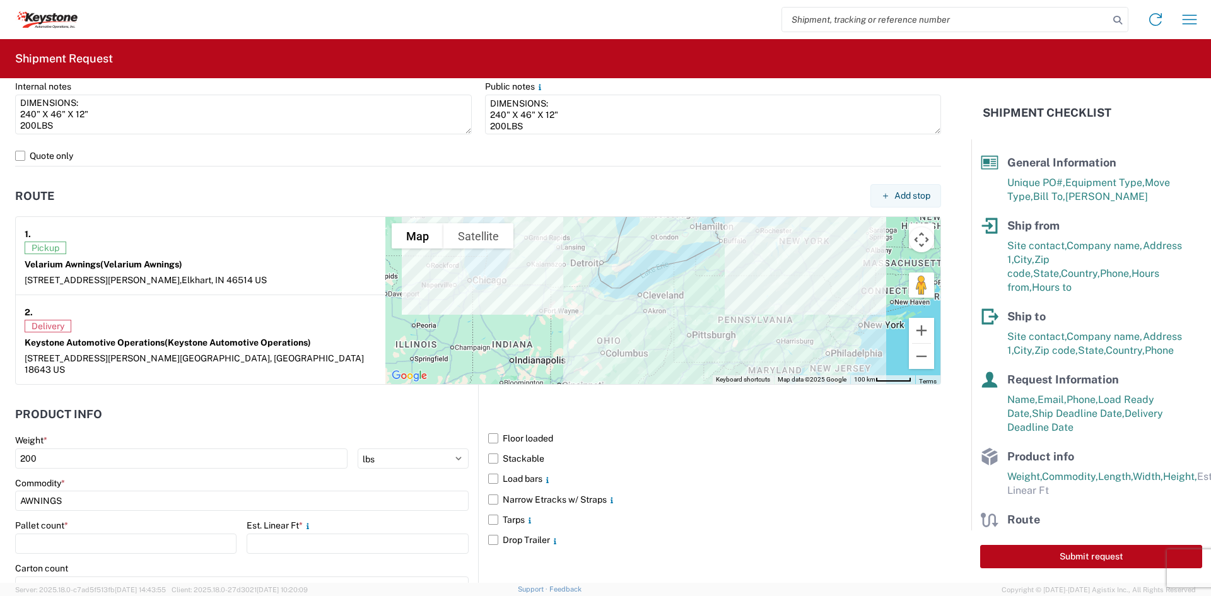
scroll to position [1009, 0]
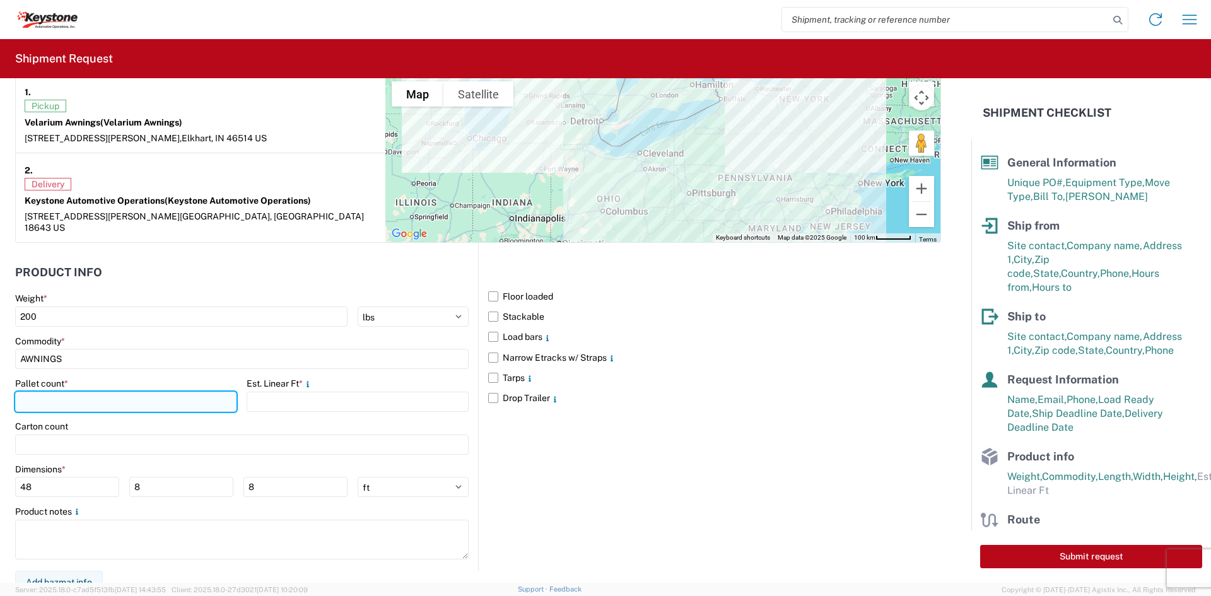
click at [172, 392] on input "number" at bounding box center [125, 402] width 221 height 20
type input "1"
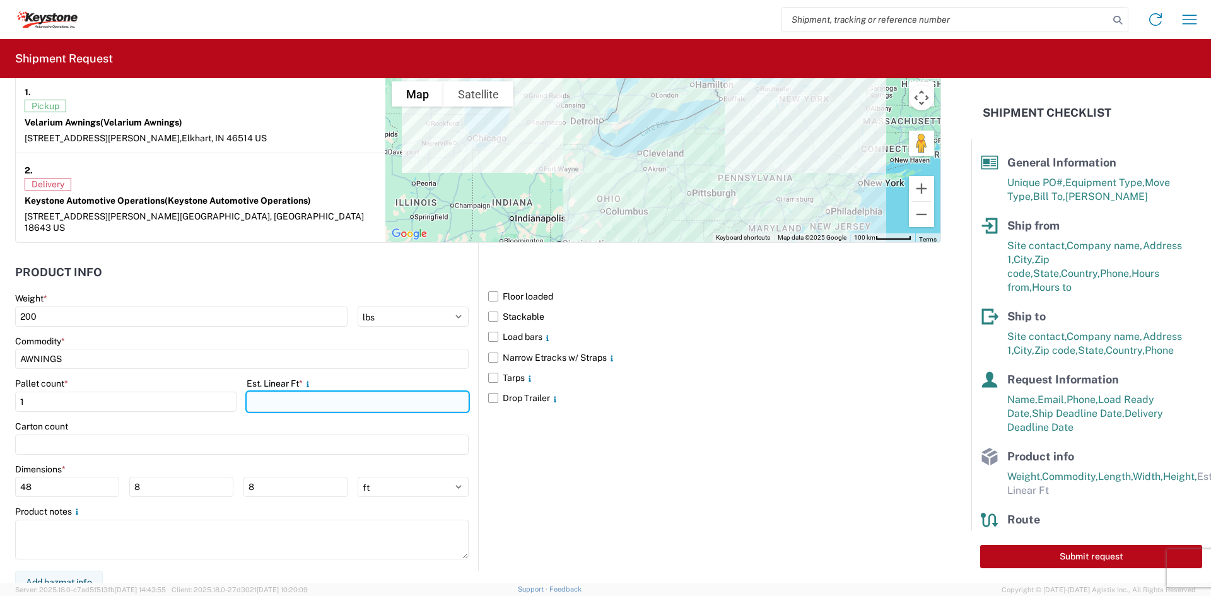
click at [368, 398] on input "number" at bounding box center [357, 402] width 221 height 20
type input "20"
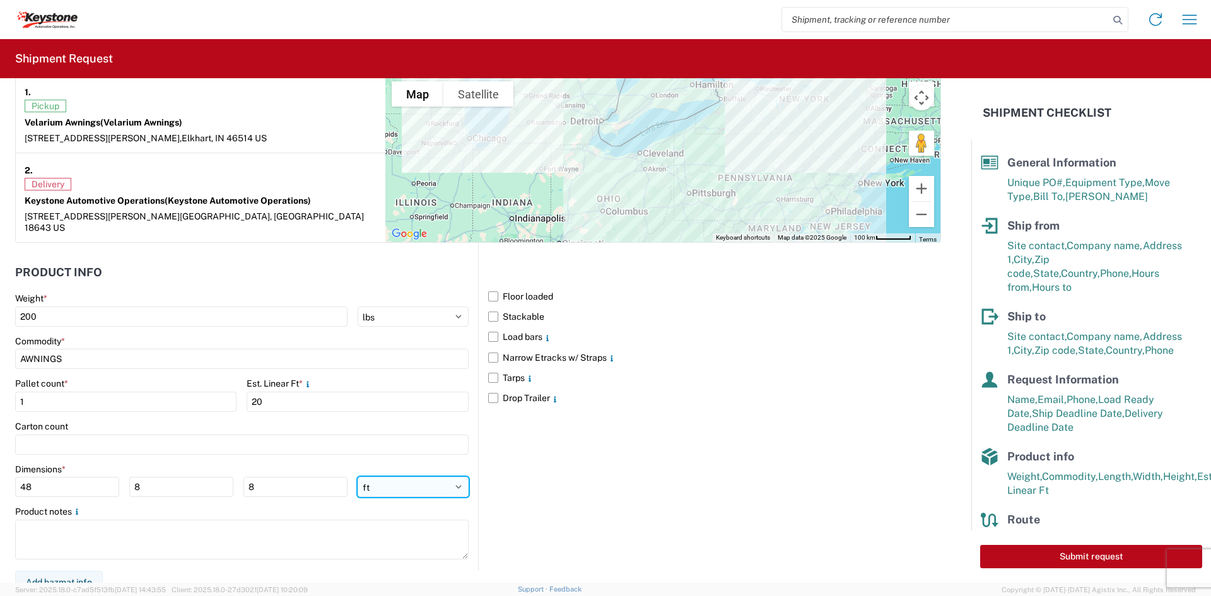
click at [422, 482] on select "ft in cm" at bounding box center [413, 487] width 111 height 20
select select "IN"
click at [358, 477] on select "ft in cm" at bounding box center [413, 487] width 111 height 20
type input "576"
type input "96"
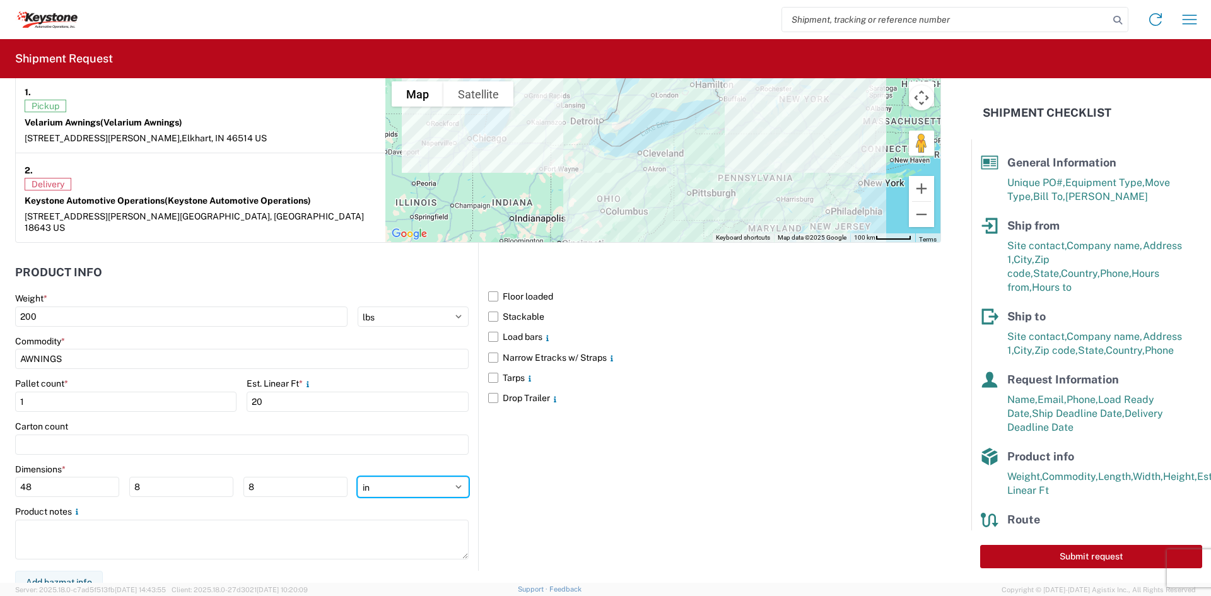
type input "96"
click at [22, 479] on input "576" at bounding box center [67, 487] width 104 height 20
type input "240"
type input "46"
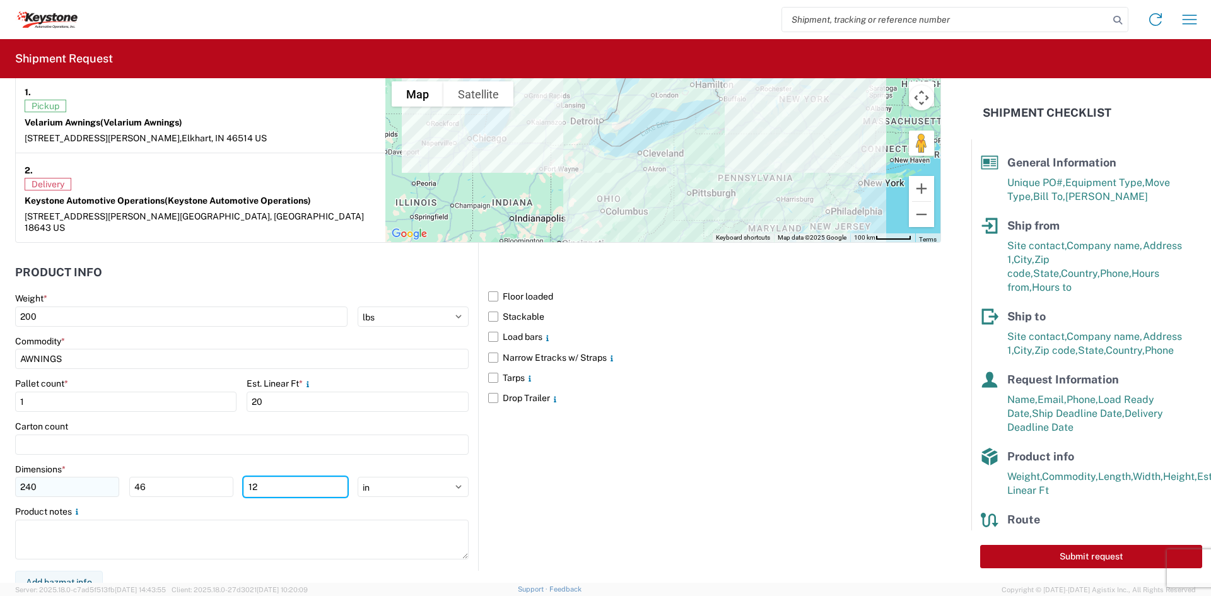
type input "12"
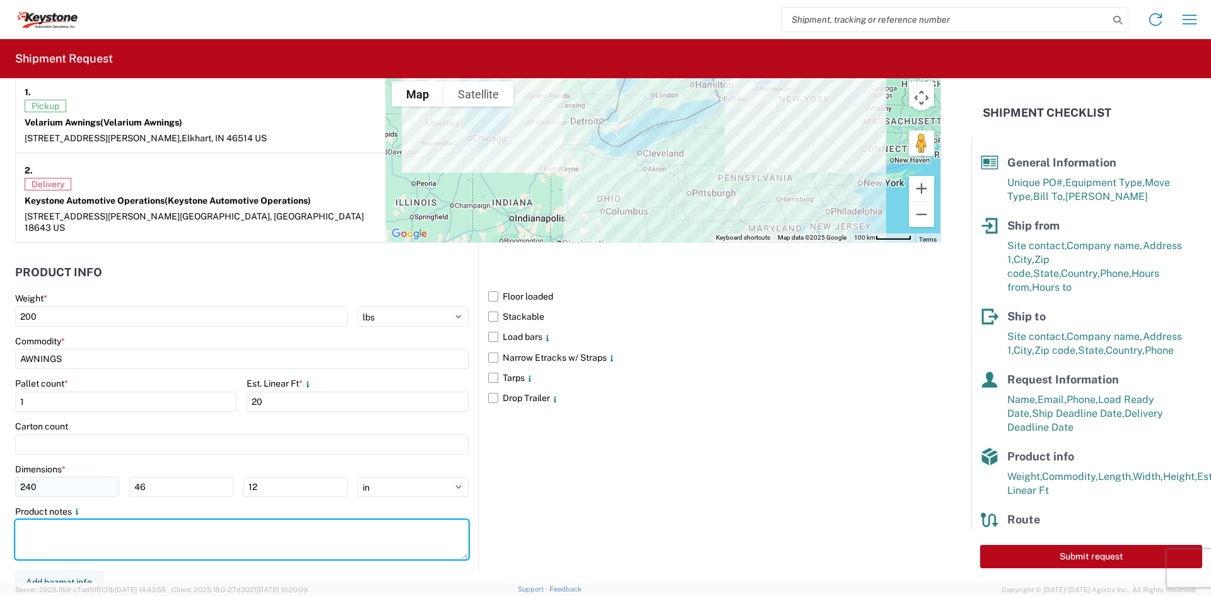
paste textarea "DIMENSIONS: 240" X 46" X 12" 200LBS"
type textarea "DIMENSIONS: 240" X 46" X 12" 200LBS"
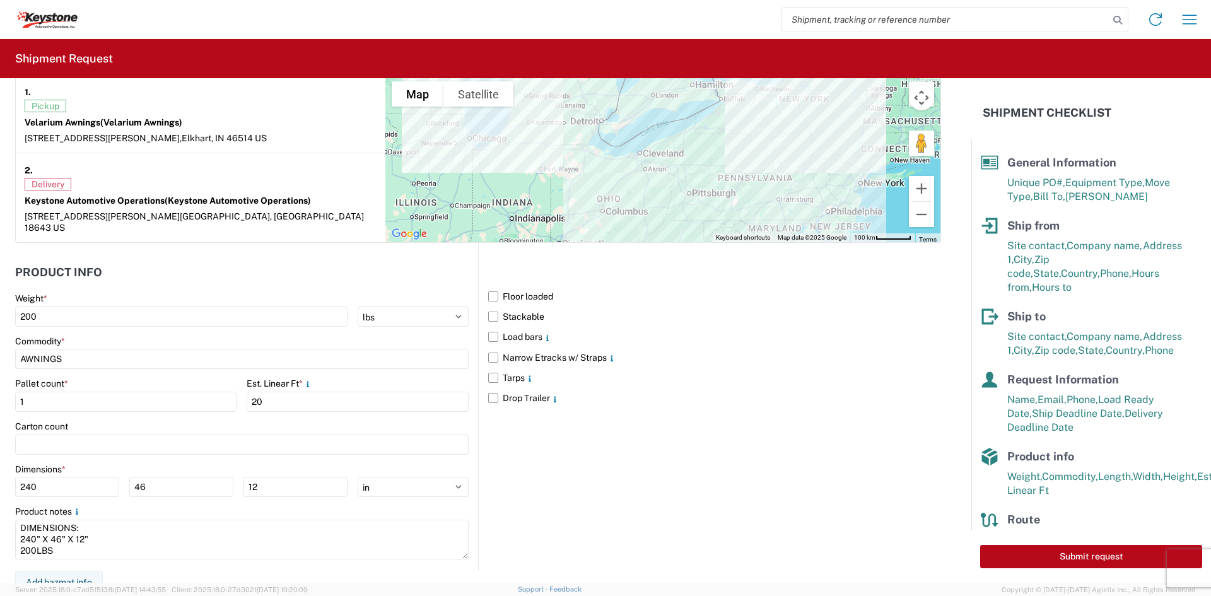
click at [309, 555] on main "Weight * 200 kgs lbs Commodity * AWNINGS Pallet count * 1 Est. Linear Ft * 20 C…" at bounding box center [246, 432] width 463 height 278
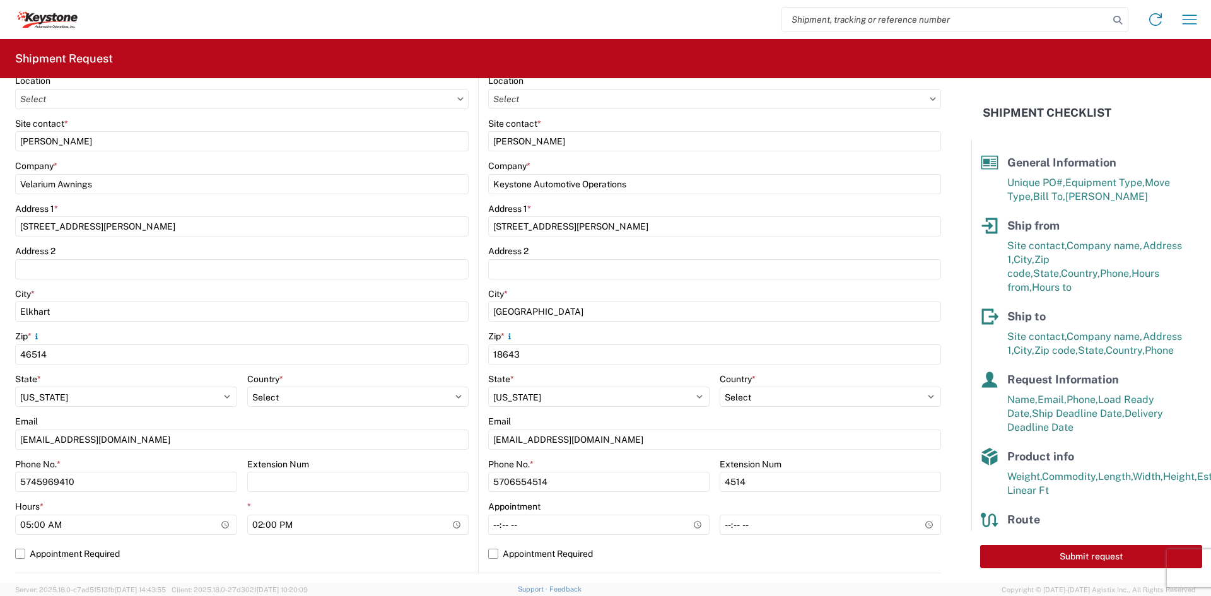
scroll to position [0, 0]
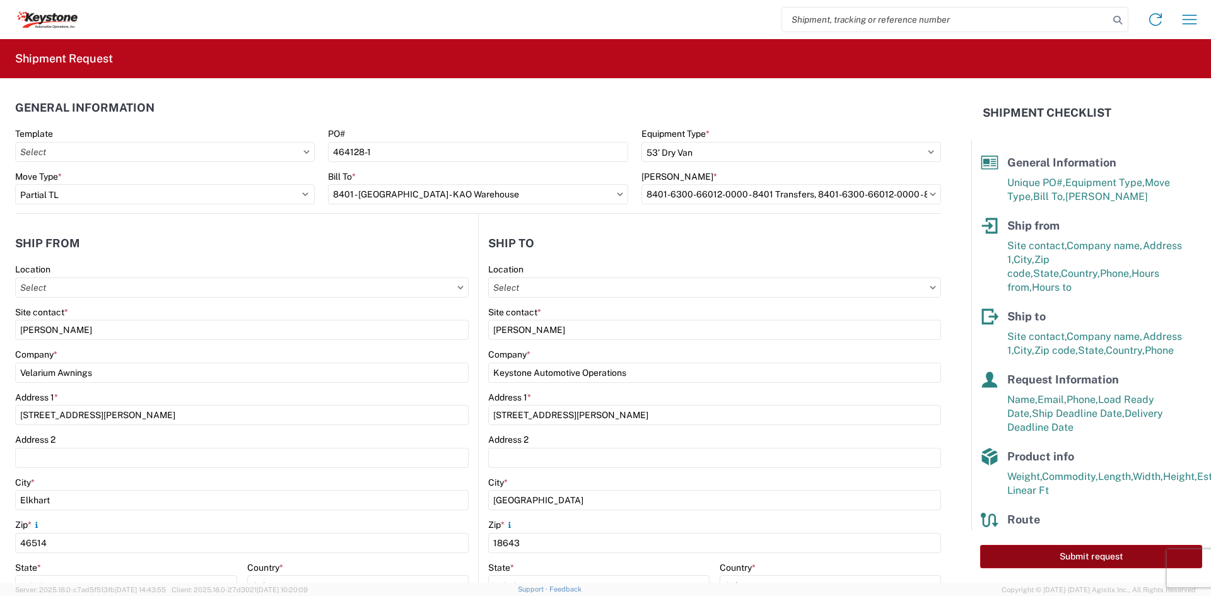
click at [1024, 553] on button "Submit request" at bounding box center [1091, 556] width 222 height 23
select select "US"
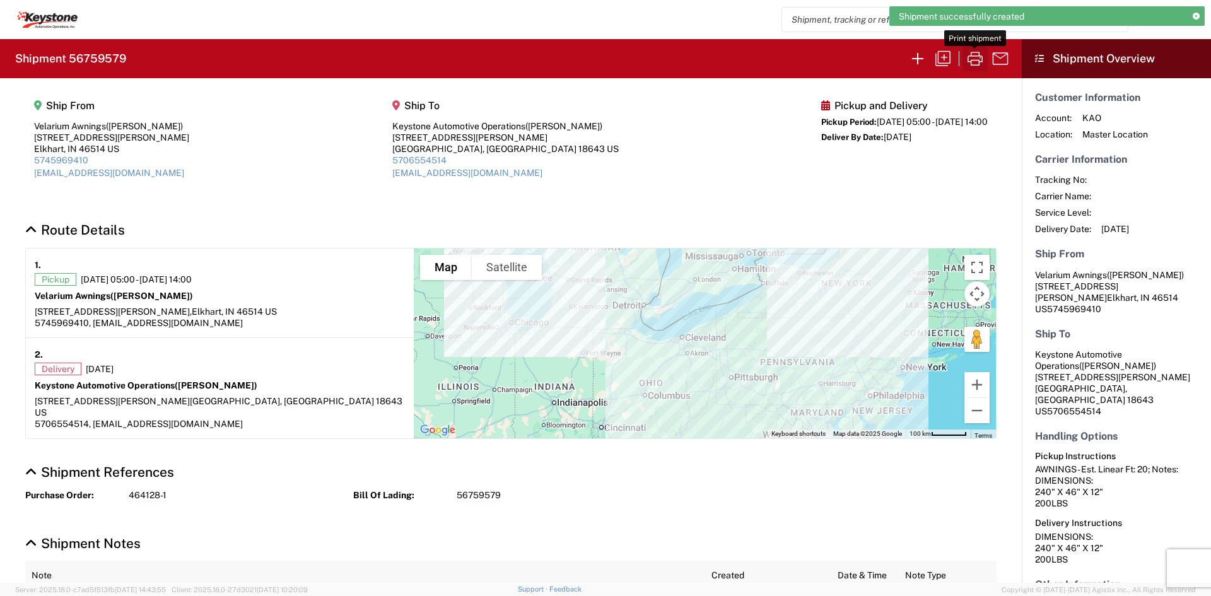
click at [981, 59] on icon "button" at bounding box center [975, 59] width 20 height 20
